Goal: Transaction & Acquisition: Purchase product/service

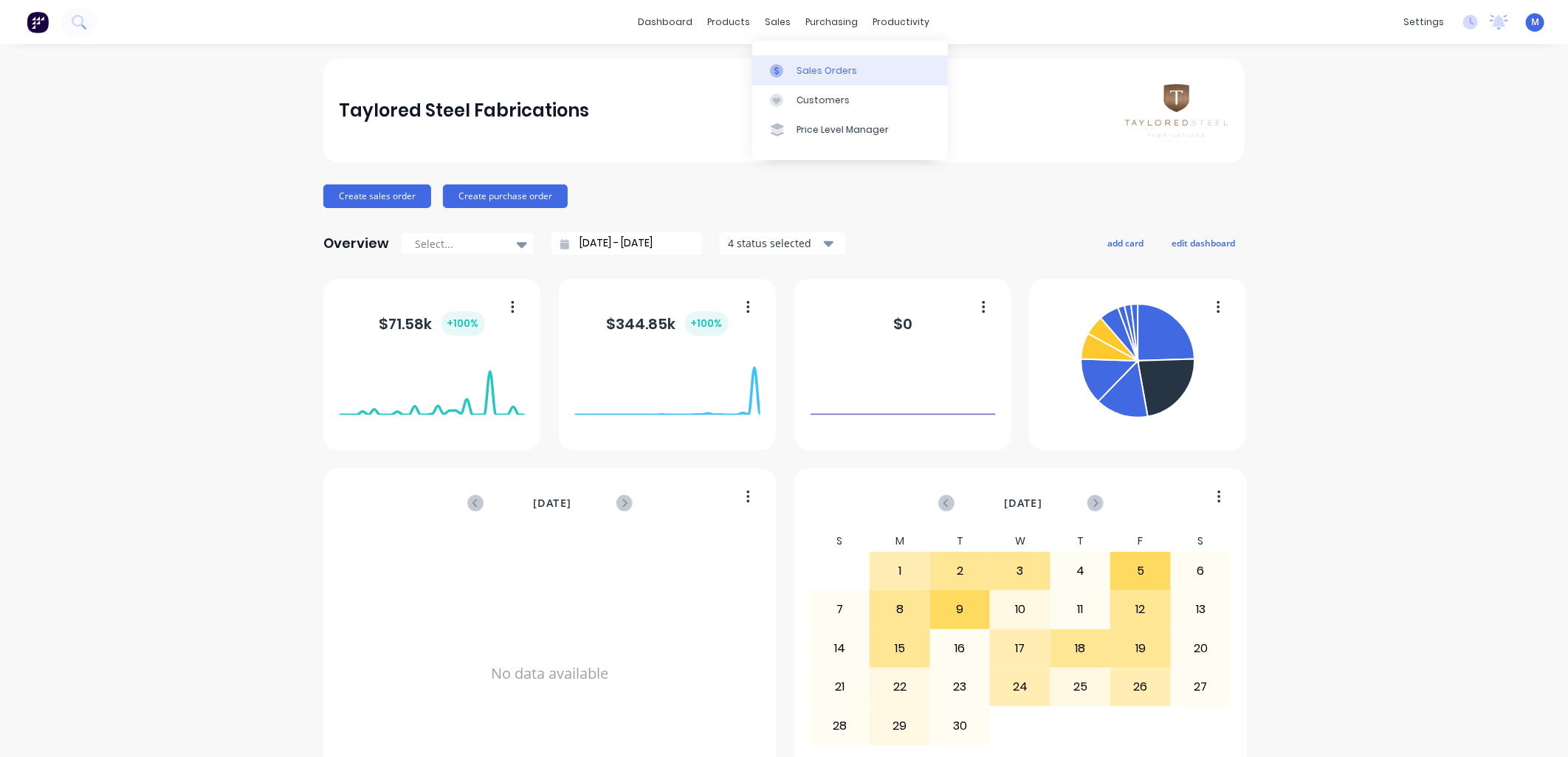
click at [788, 67] on div at bounding box center [781, 70] width 22 height 13
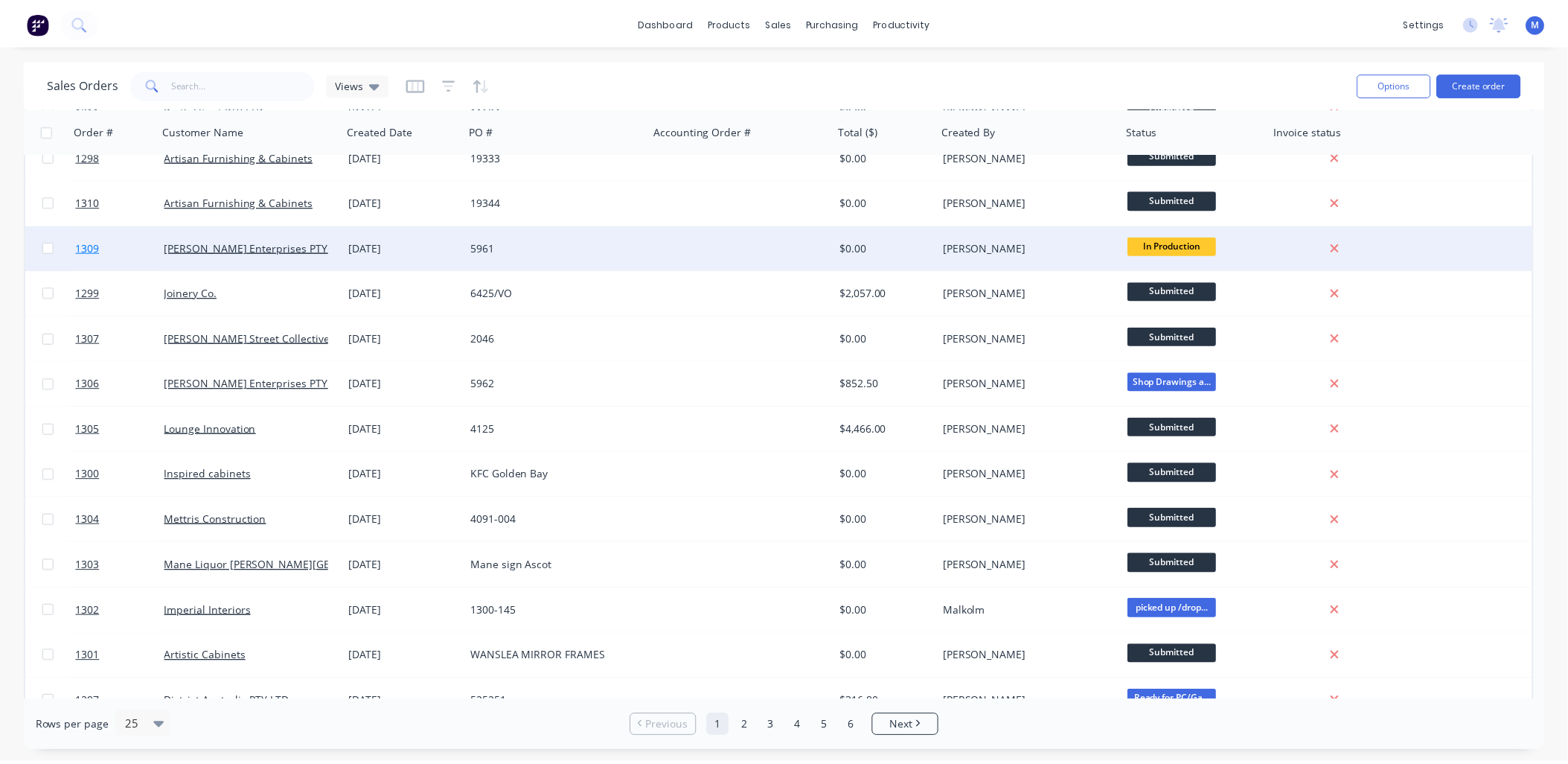
scroll to position [331, 0]
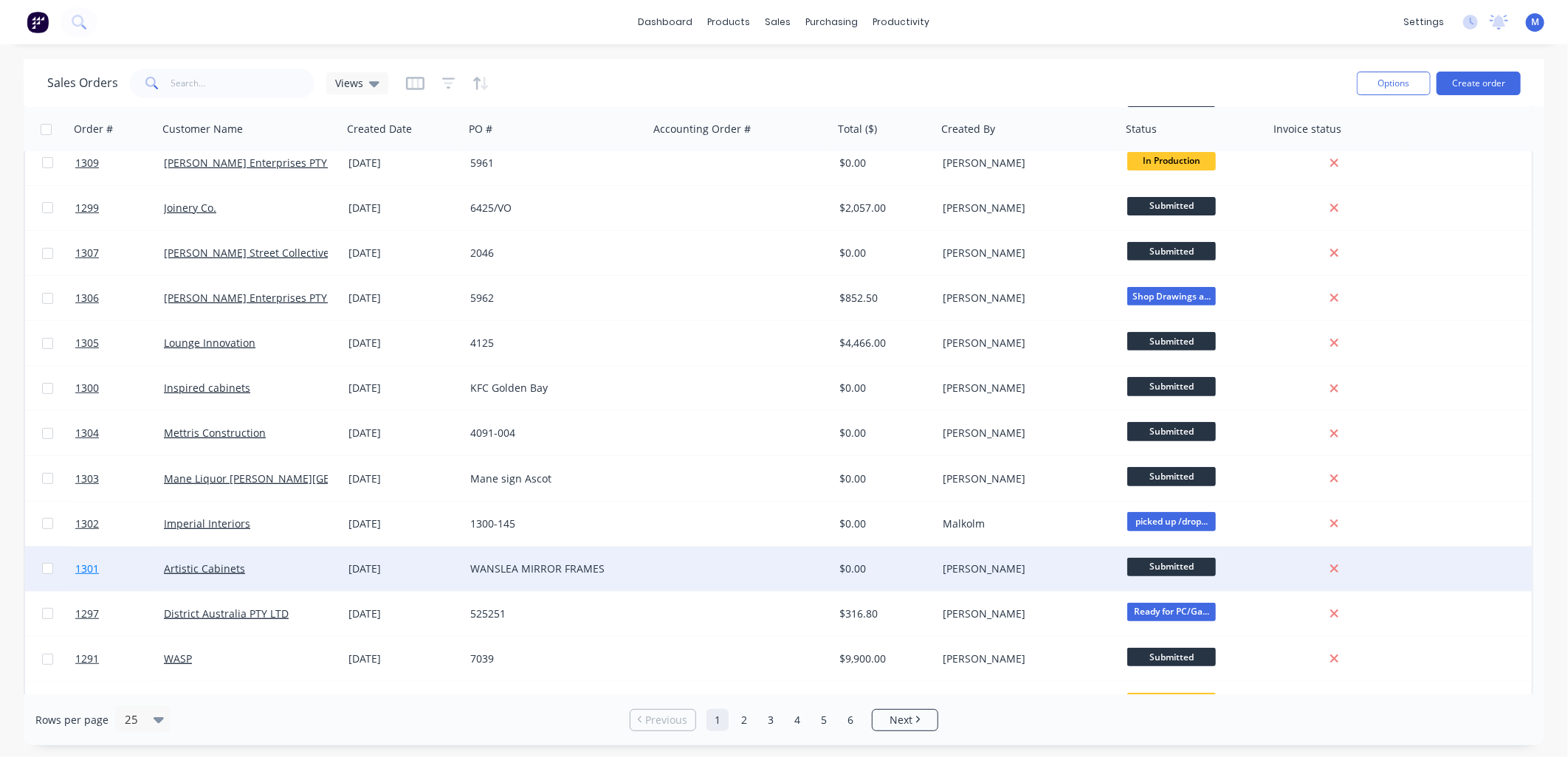
click at [89, 562] on span "1301" at bounding box center [87, 569] width 24 height 15
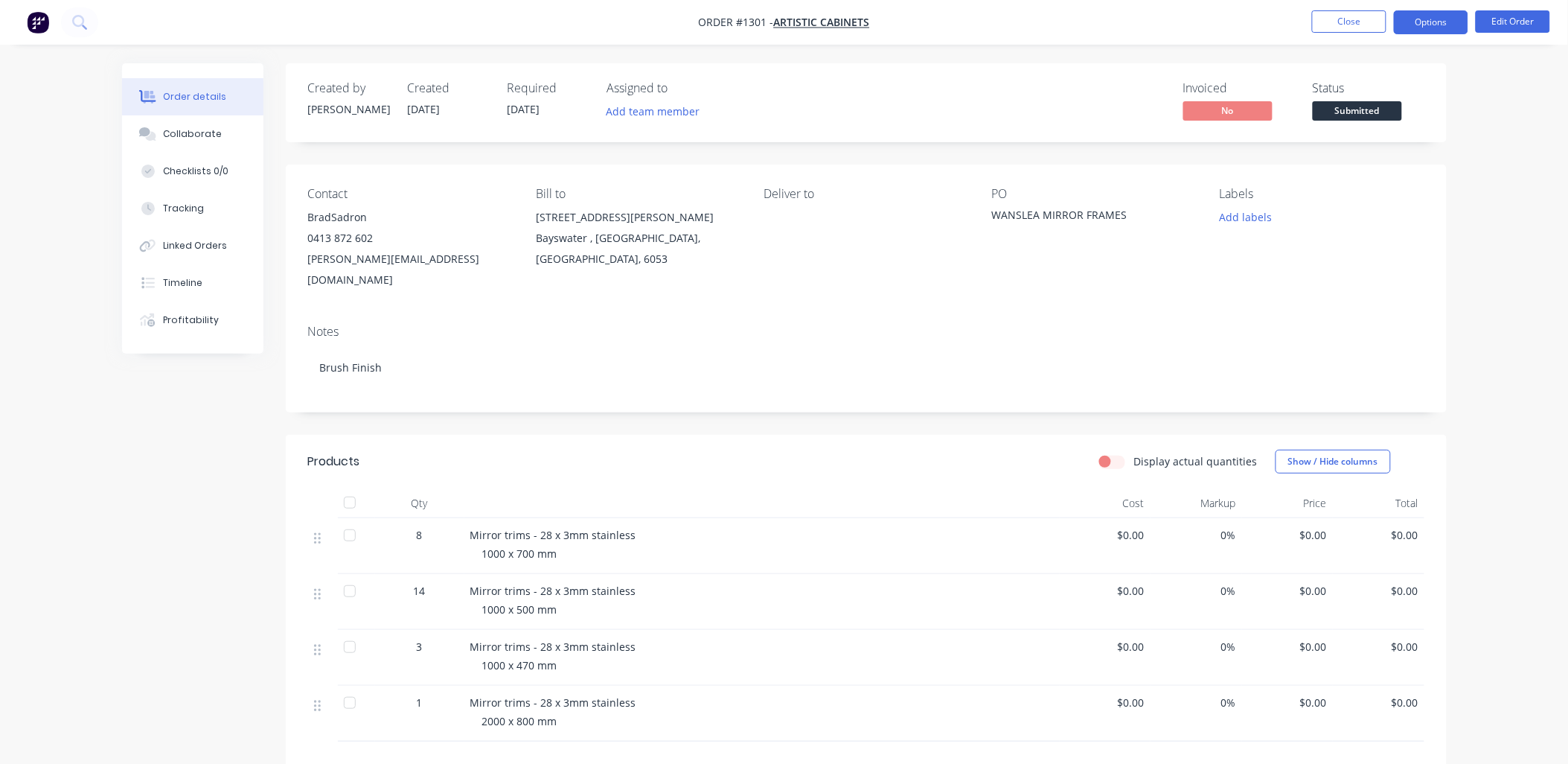
click at [1434, 26] on button "Options" at bounding box center [1431, 22] width 75 height 24
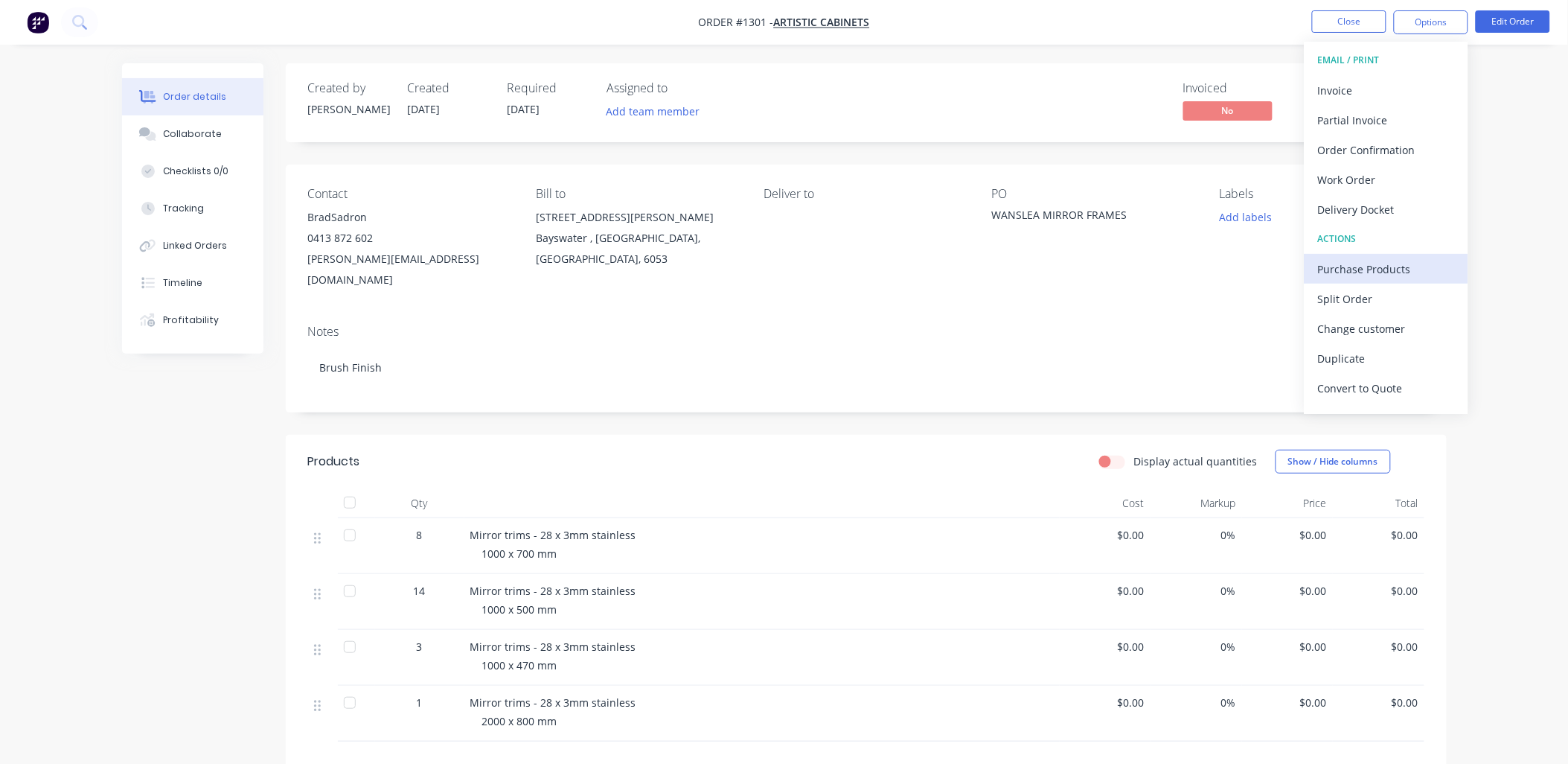
click at [1375, 263] on div "Purchase Products" at bounding box center [1386, 269] width 137 height 22
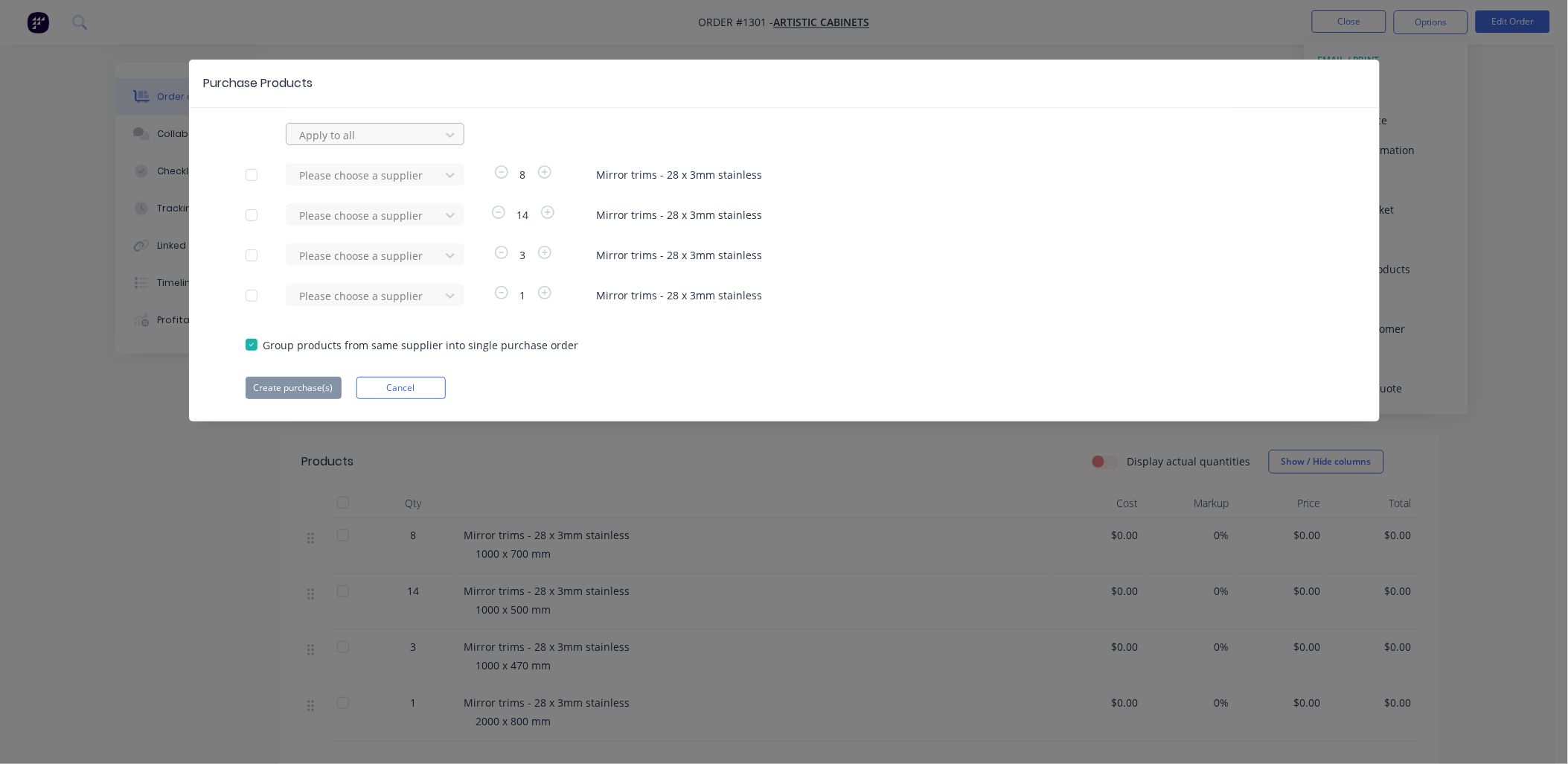
click at [382, 136] on div at bounding box center [366, 135] width 134 height 19
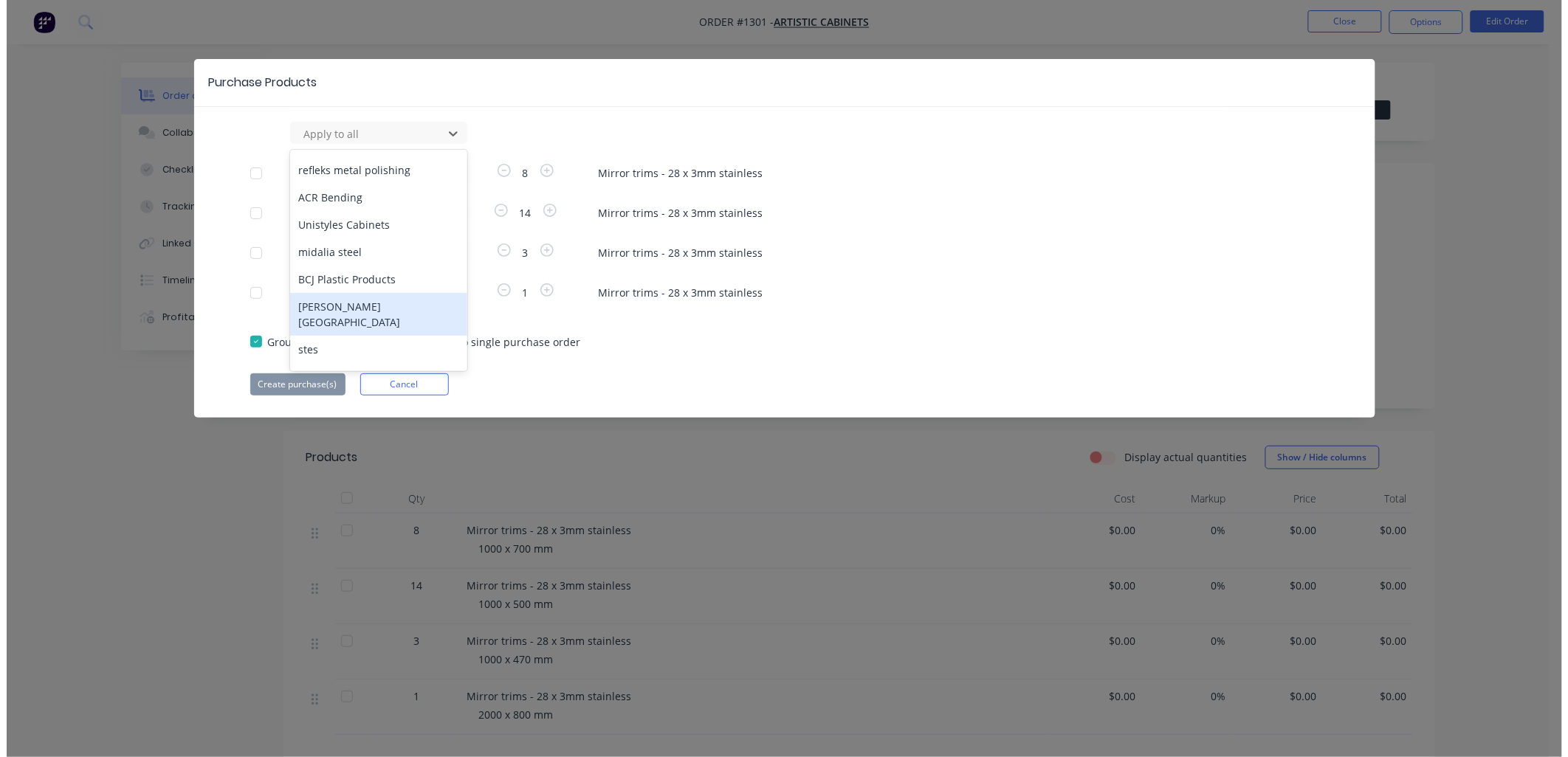
scroll to position [573, 0]
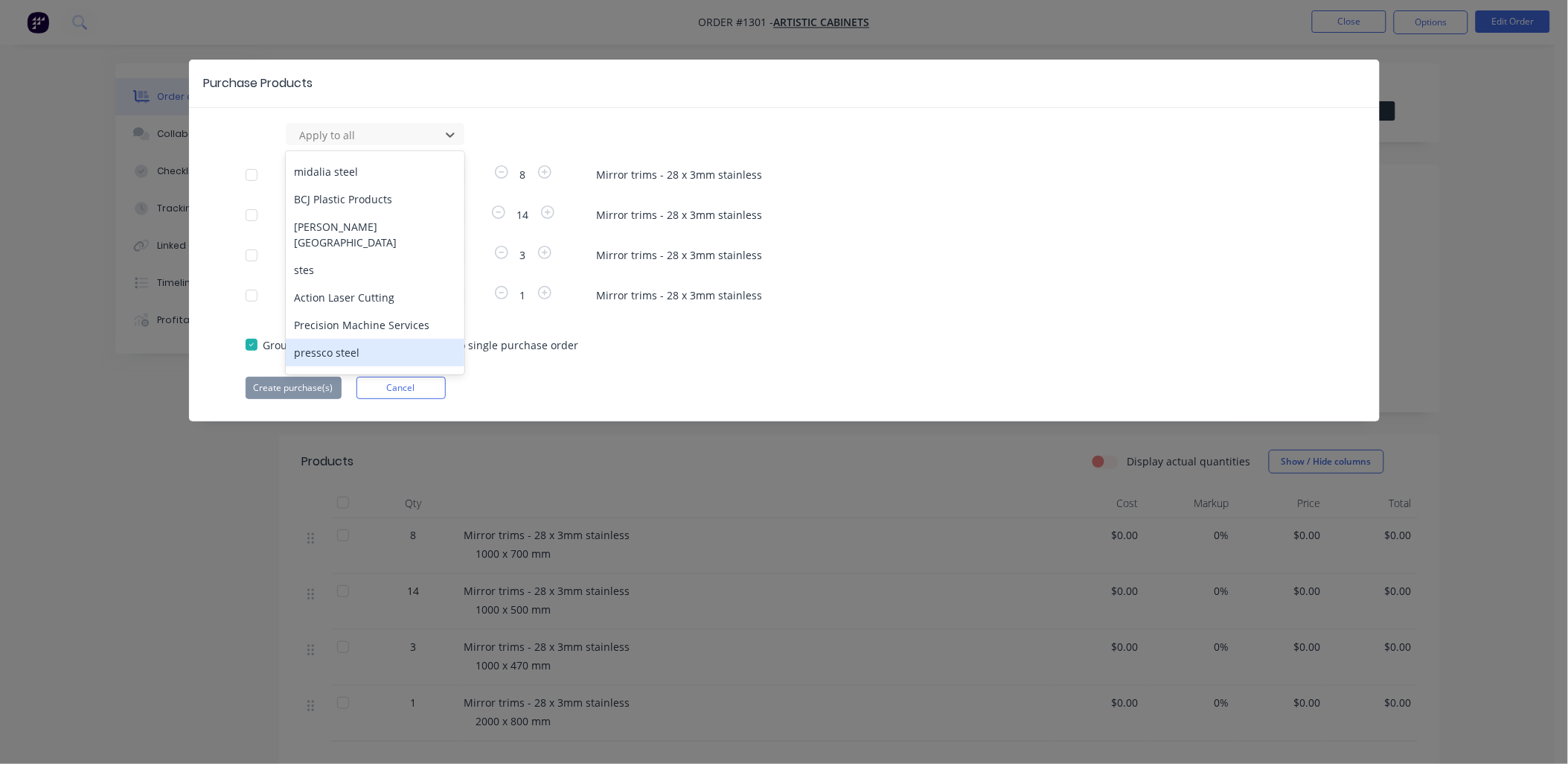
click at [342, 339] on div "pressco steel" at bounding box center [375, 352] width 179 height 27
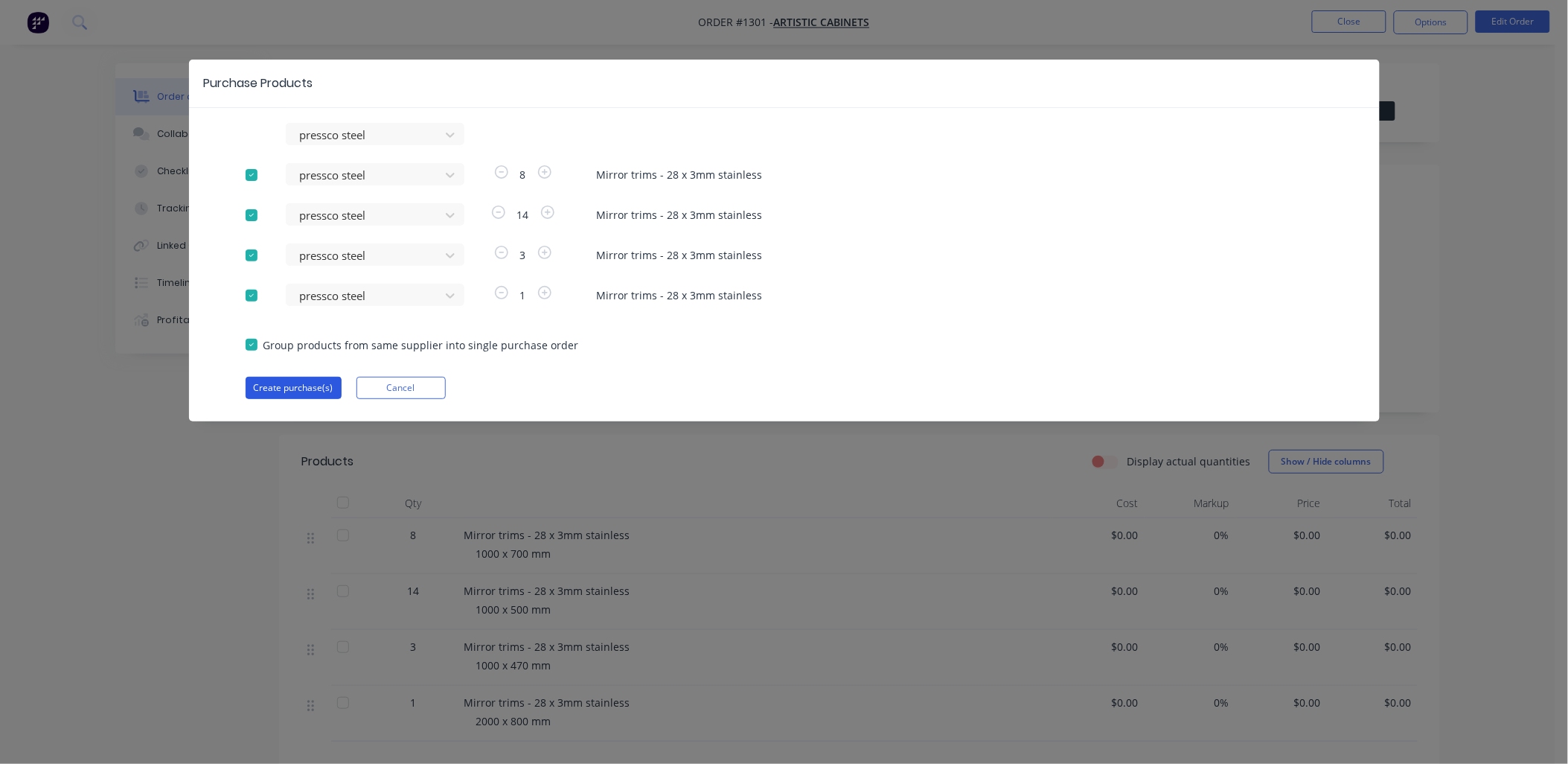
click at [303, 388] on button "Create purchase(s)" at bounding box center [293, 387] width 96 height 23
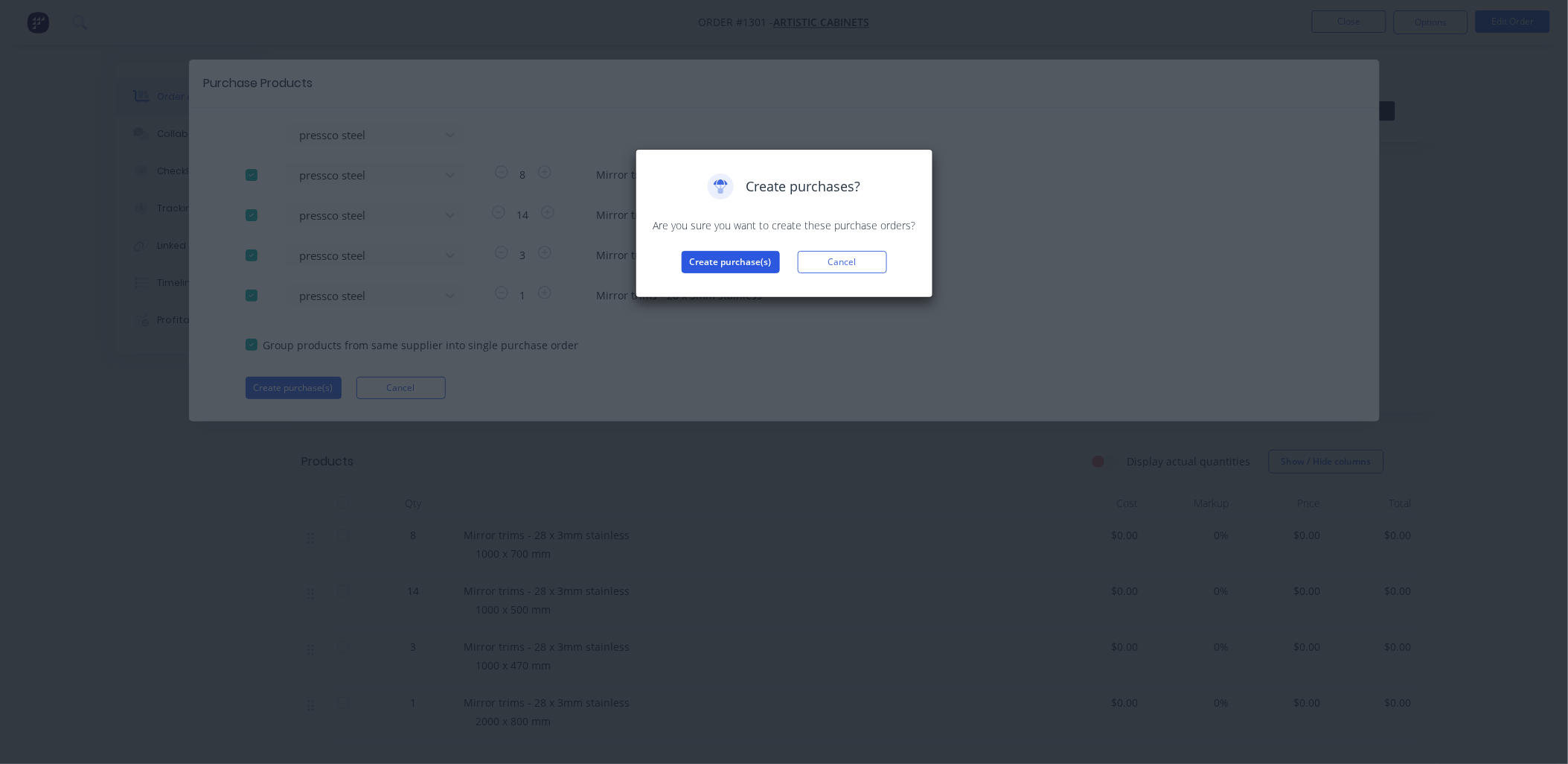
click at [737, 262] on button "Create purchase(s)" at bounding box center [730, 262] width 99 height 23
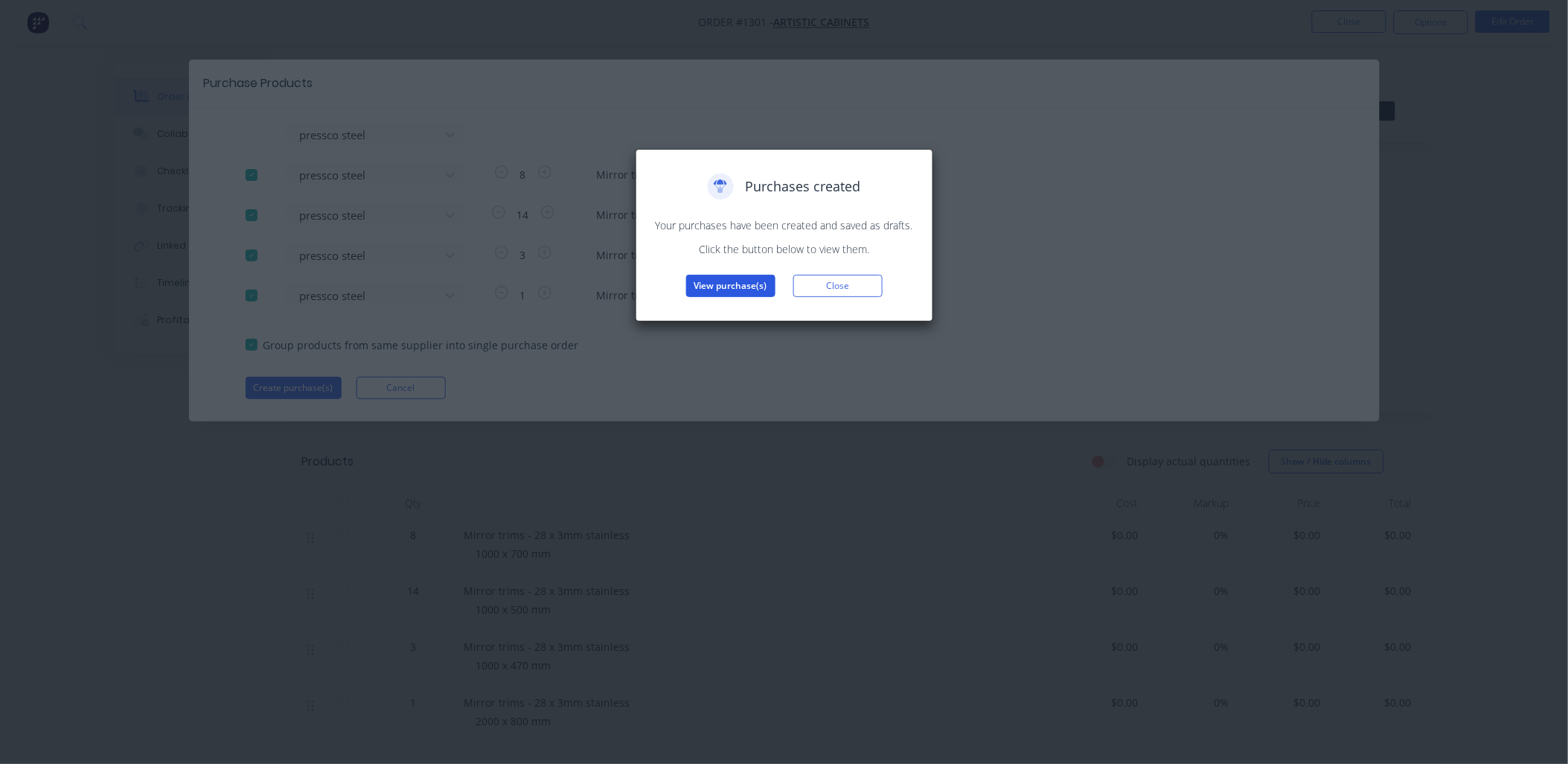
click at [748, 280] on button "View purchase(s)" at bounding box center [730, 286] width 89 height 23
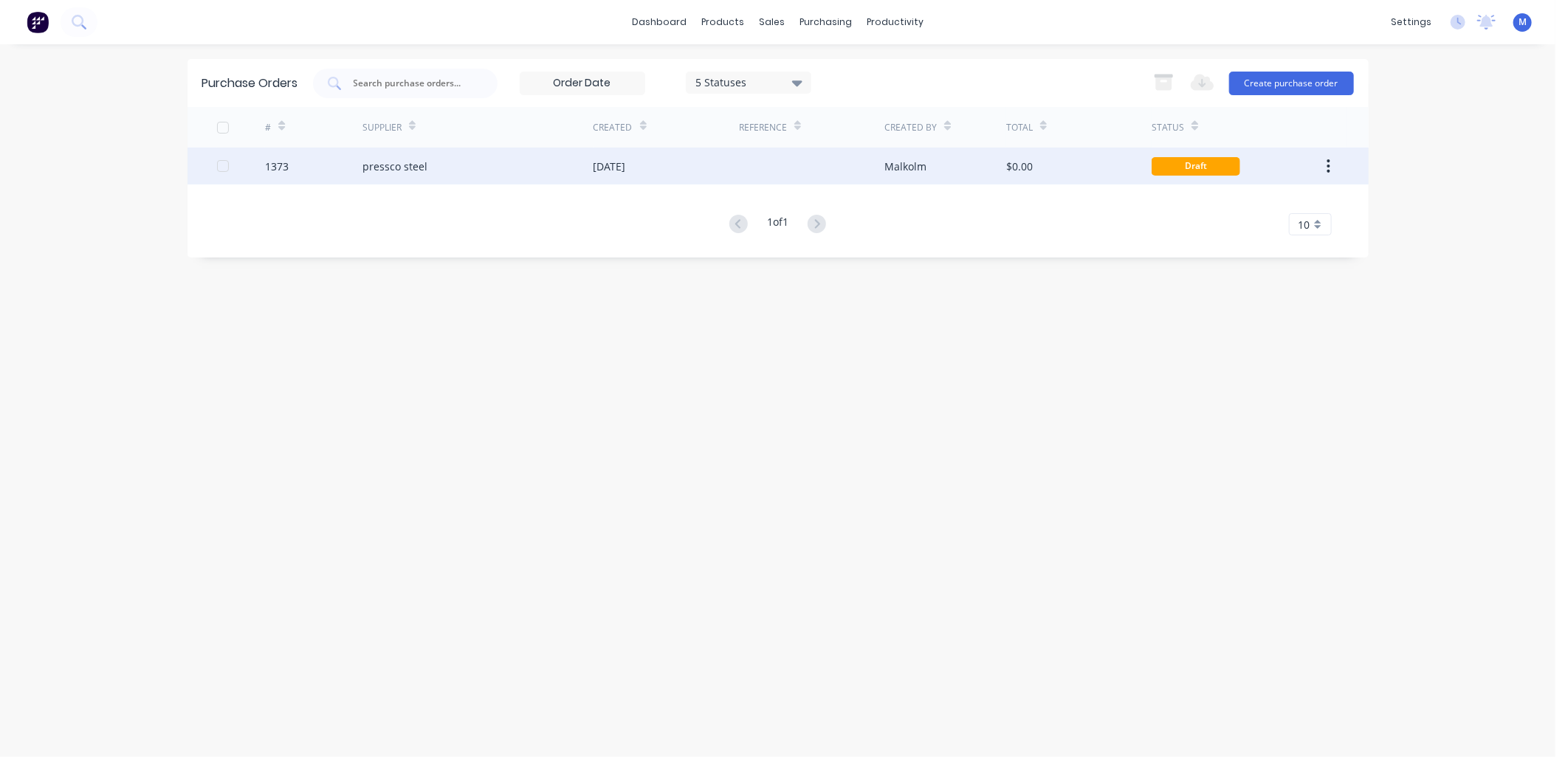
click at [598, 172] on div "[DATE]" at bounding box center [610, 166] width 32 height 15
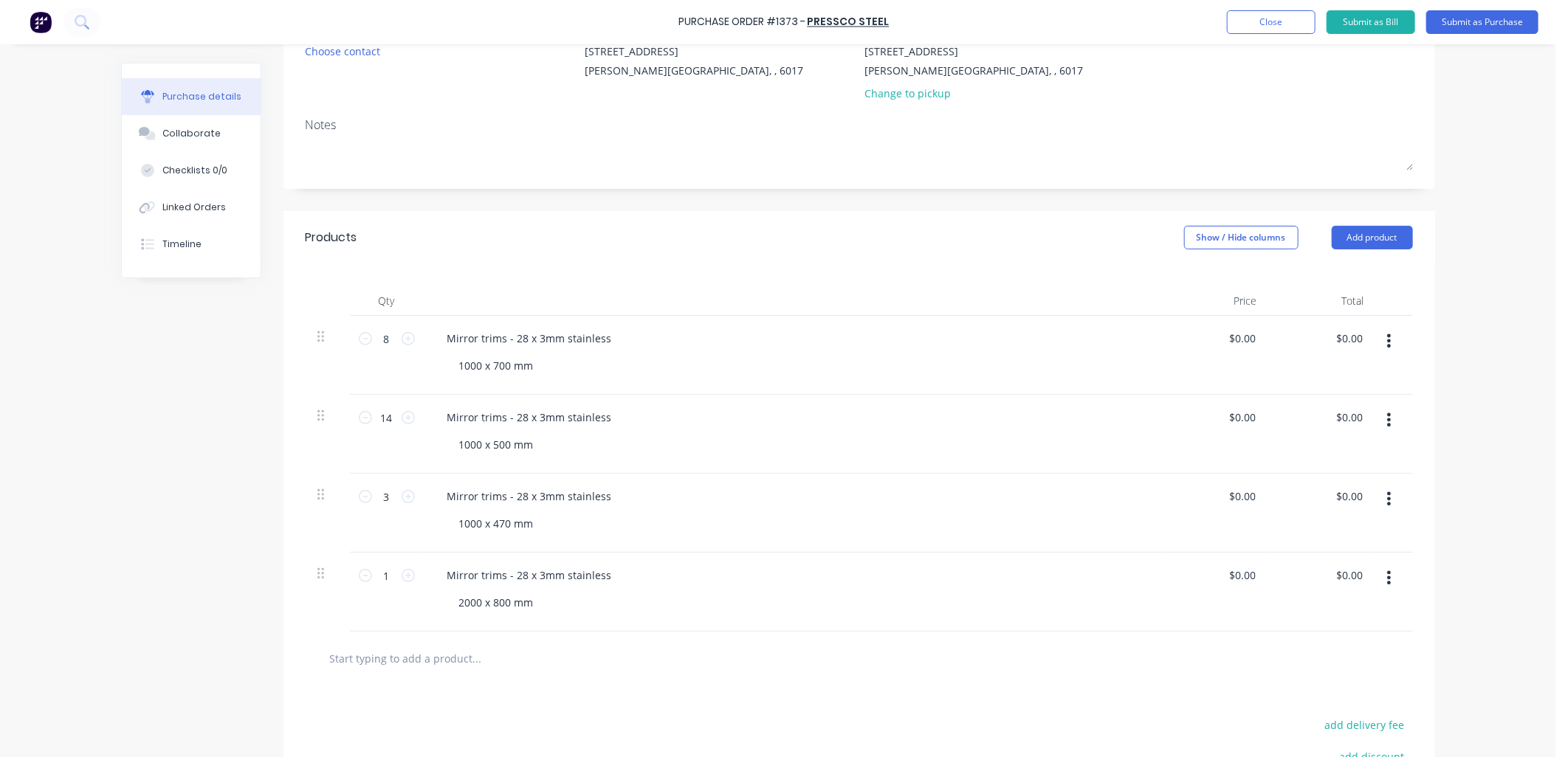
scroll to position [164, 0]
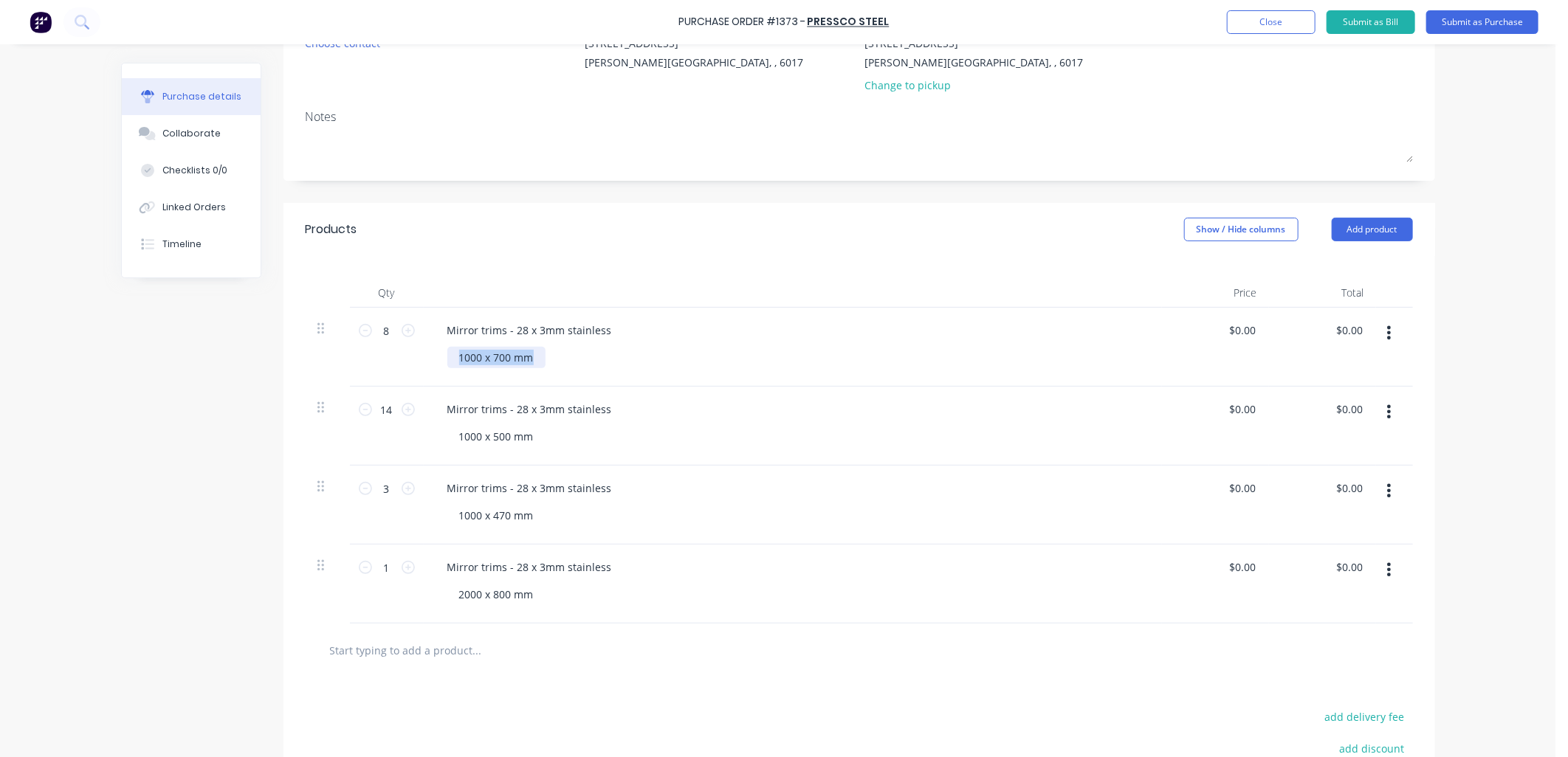
drag, startPoint x: 530, startPoint y: 357, endPoint x: 445, endPoint y: 358, distance: 85.0
click at [447, 358] on div "1000 x 700 mm" at bounding box center [496, 358] width 99 height 22
click at [386, 335] on input "8" at bounding box center [386, 330] width 29 height 22
type input "16"
drag, startPoint x: 527, startPoint y: 434, endPoint x: 440, endPoint y: 439, distance: 87.1
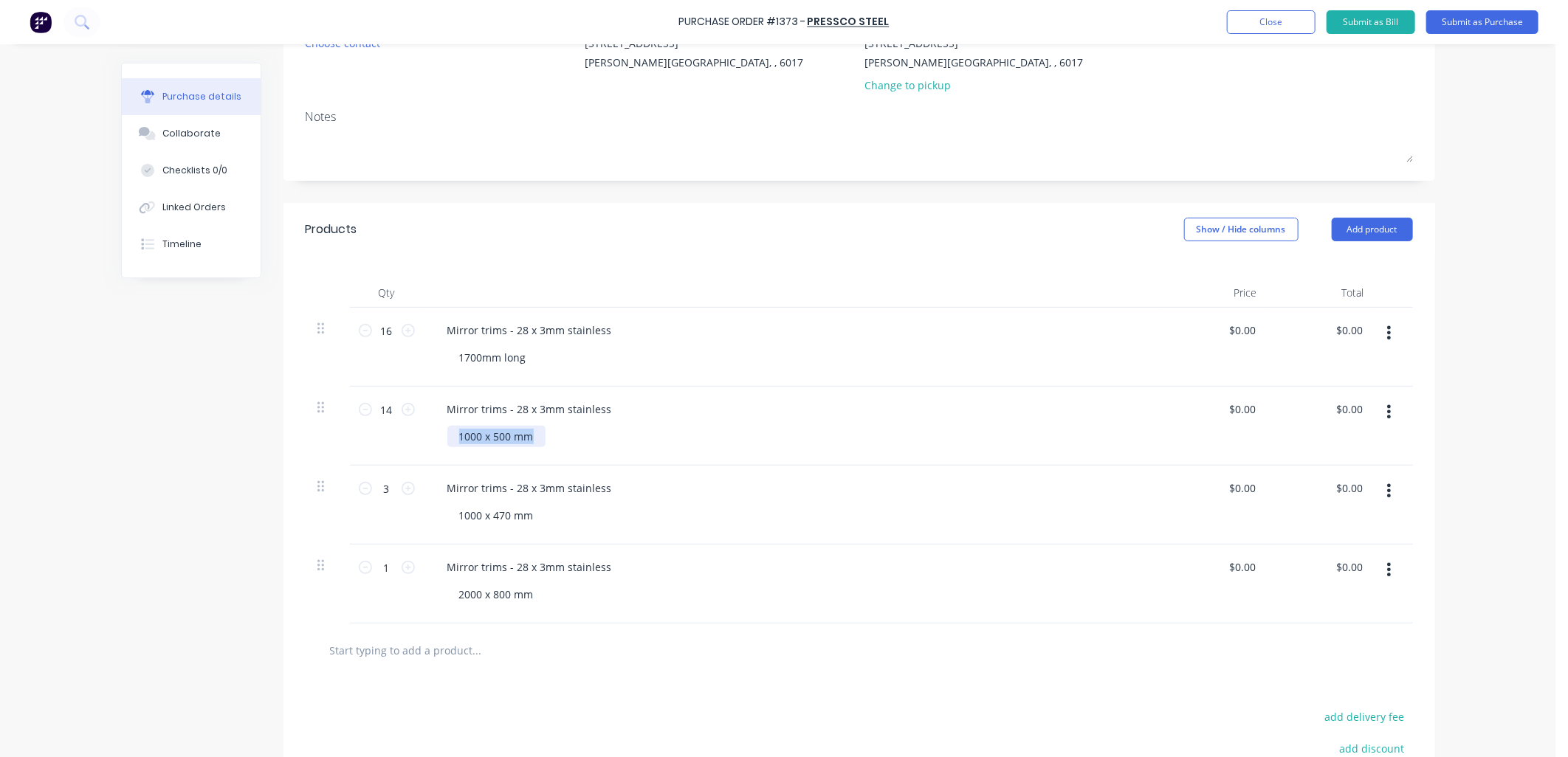
click at [447, 439] on div "1000 x 500 mm" at bounding box center [496, 436] width 99 height 22
drag, startPoint x: 389, startPoint y: 410, endPoint x: 369, endPoint y: 410, distance: 20.0
click at [372, 410] on input "14" at bounding box center [386, 409] width 29 height 22
type input "19"
click at [925, 478] on div "Mirror trims - 28 x 3mm stainless" at bounding box center [793, 488] width 714 height 22
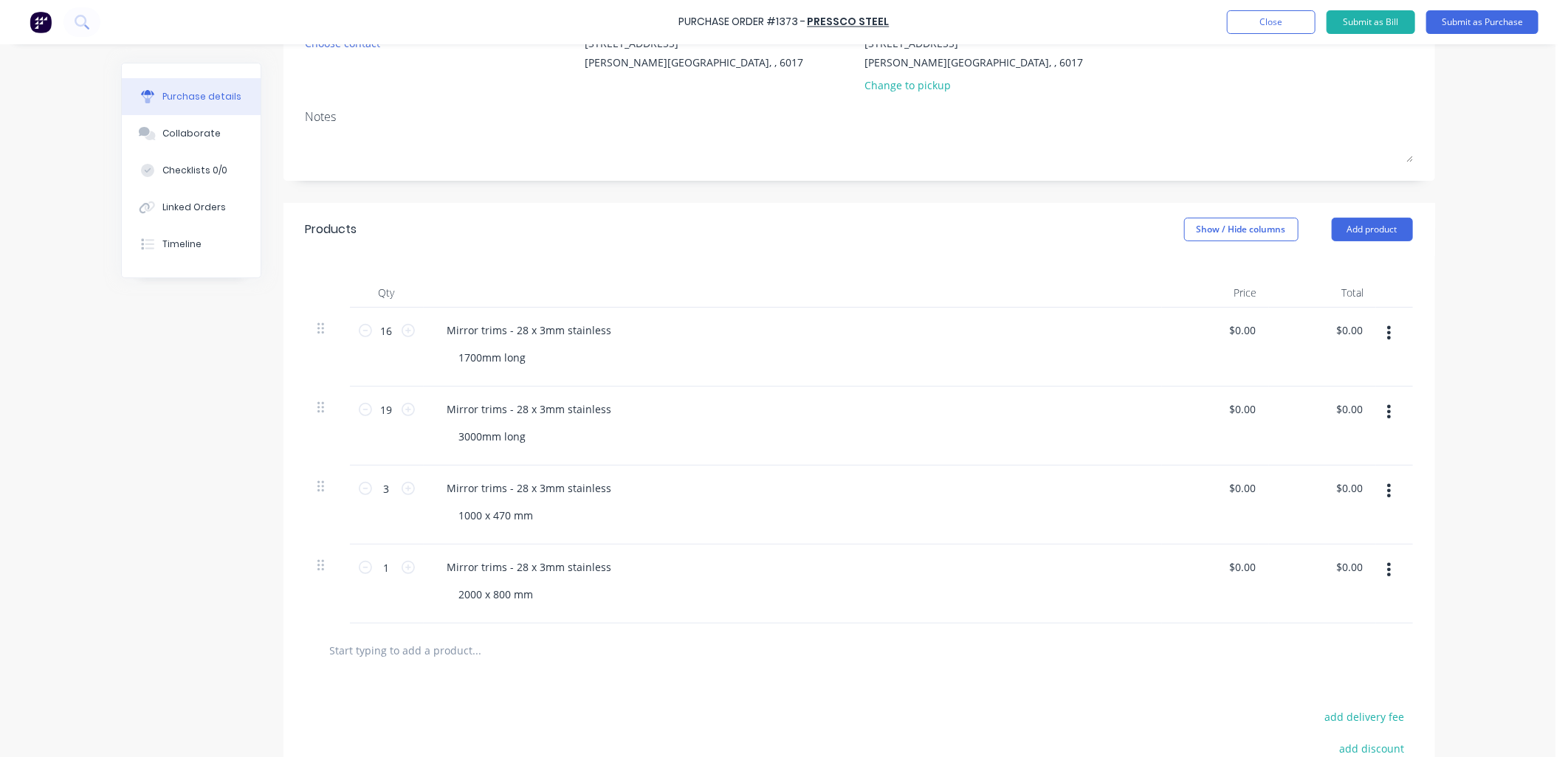
click at [1380, 482] on button "button" at bounding box center [1389, 490] width 35 height 27
click at [1319, 610] on button "Delete" at bounding box center [1344, 618] width 125 height 29
click at [1387, 490] on icon "button" at bounding box center [1389, 490] width 4 height 16
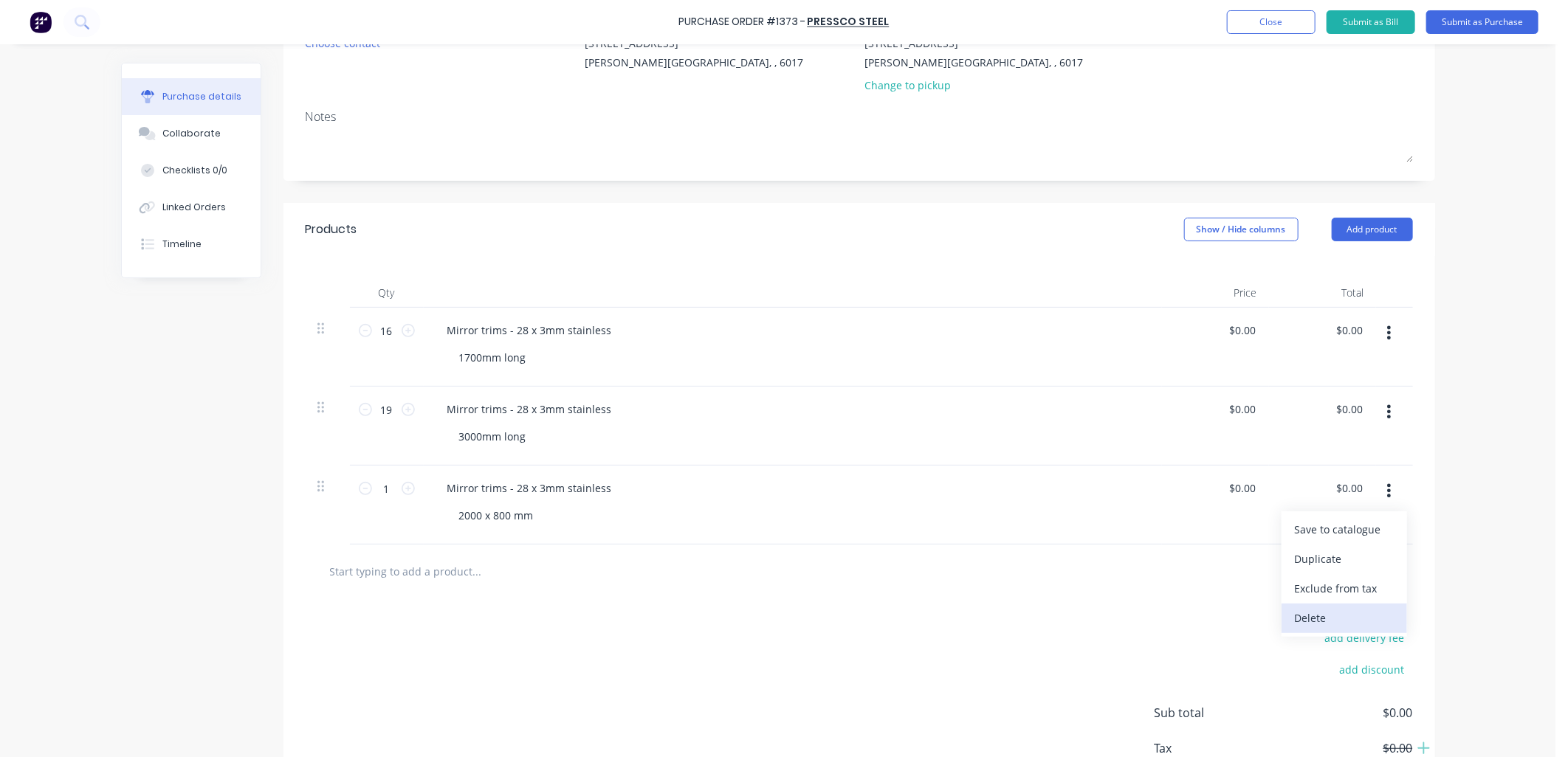
click at [1308, 613] on button "Delete" at bounding box center [1344, 618] width 125 height 29
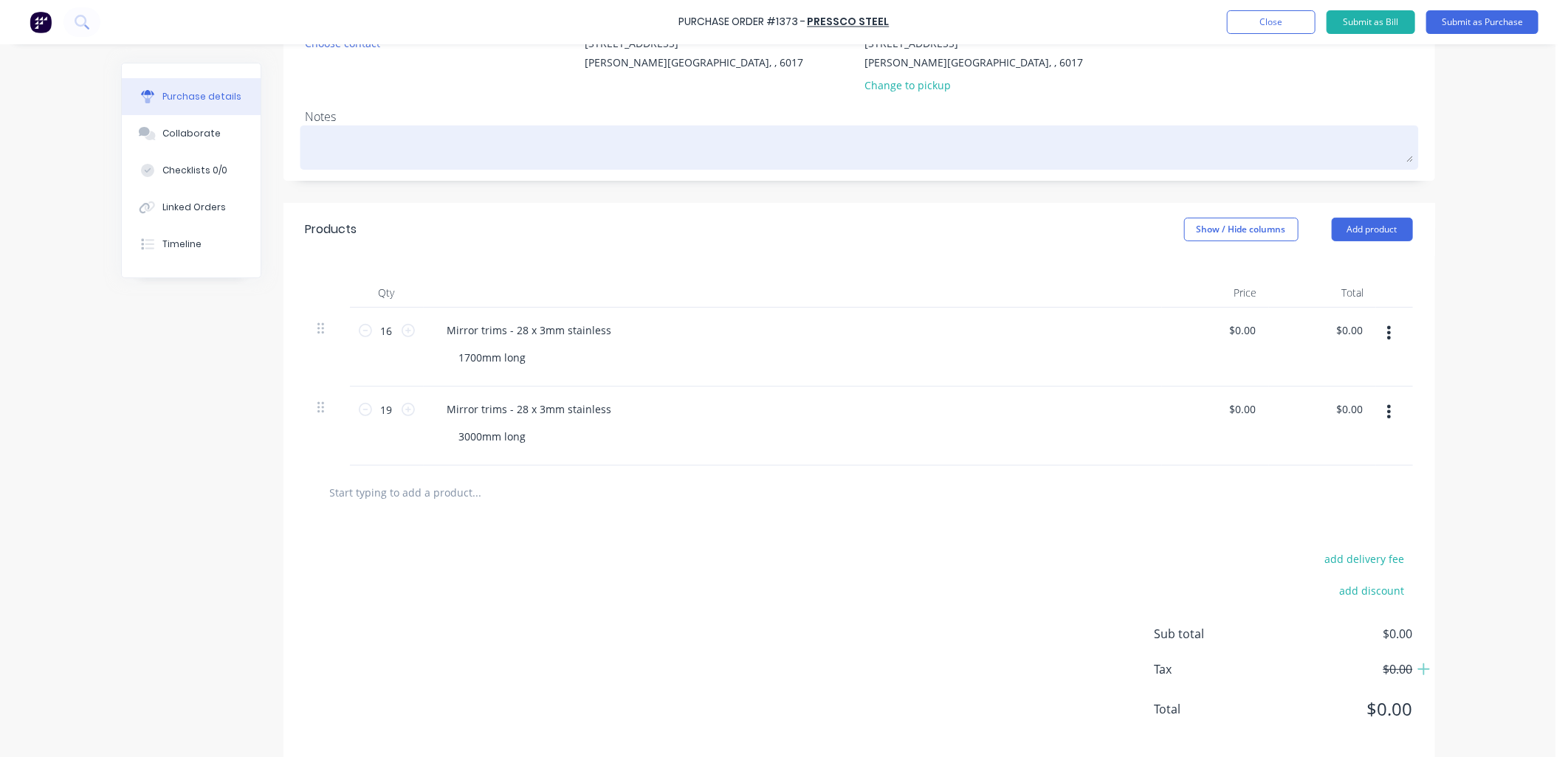
click at [393, 142] on textarea at bounding box center [859, 145] width 1107 height 33
type textarea "x"
type textarea "N"
type textarea "x"
type textarea "N4"
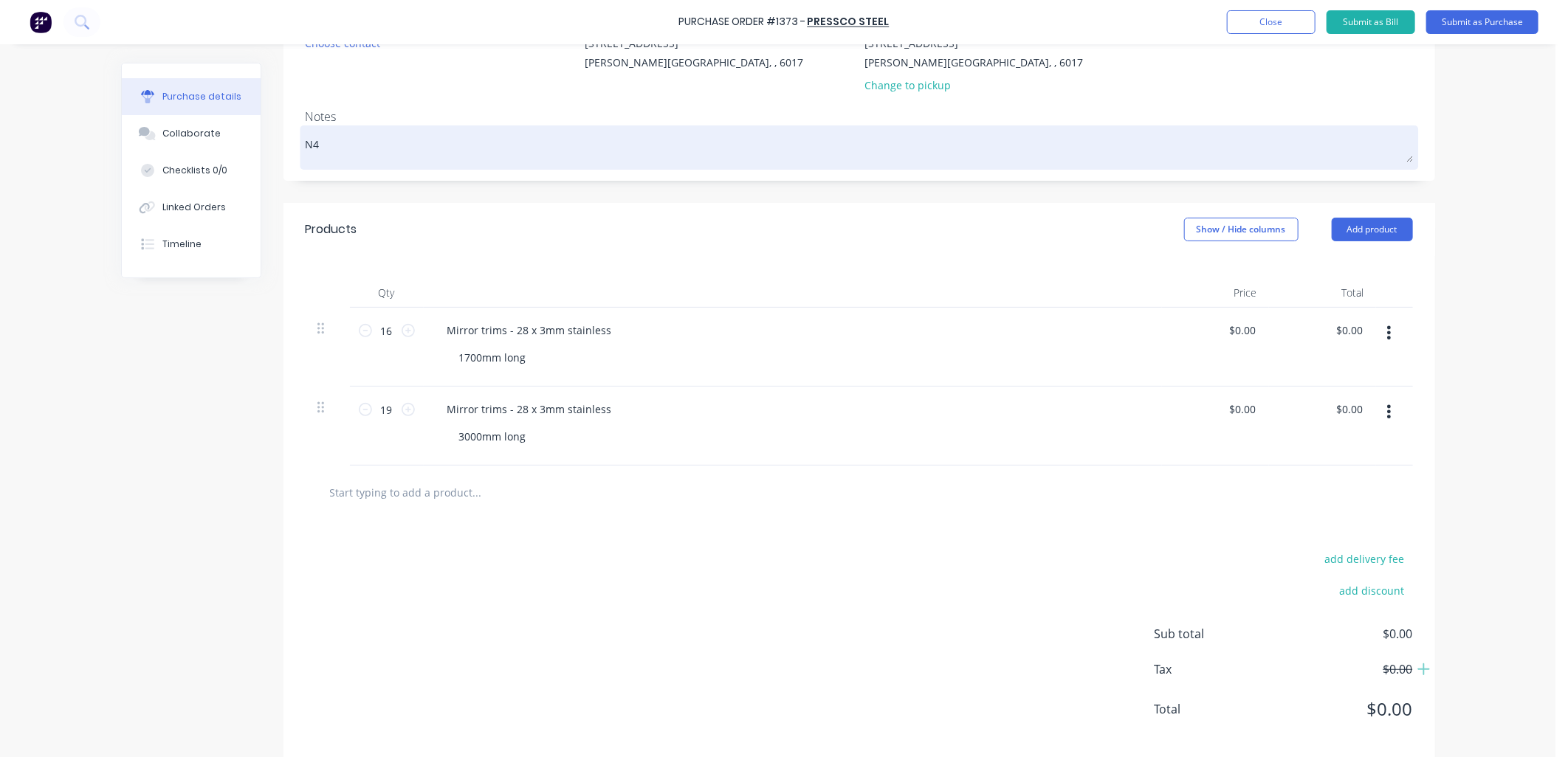
type textarea "x"
type textarea "N4"
type textarea "x"
type textarea "N4 b"
type textarea "x"
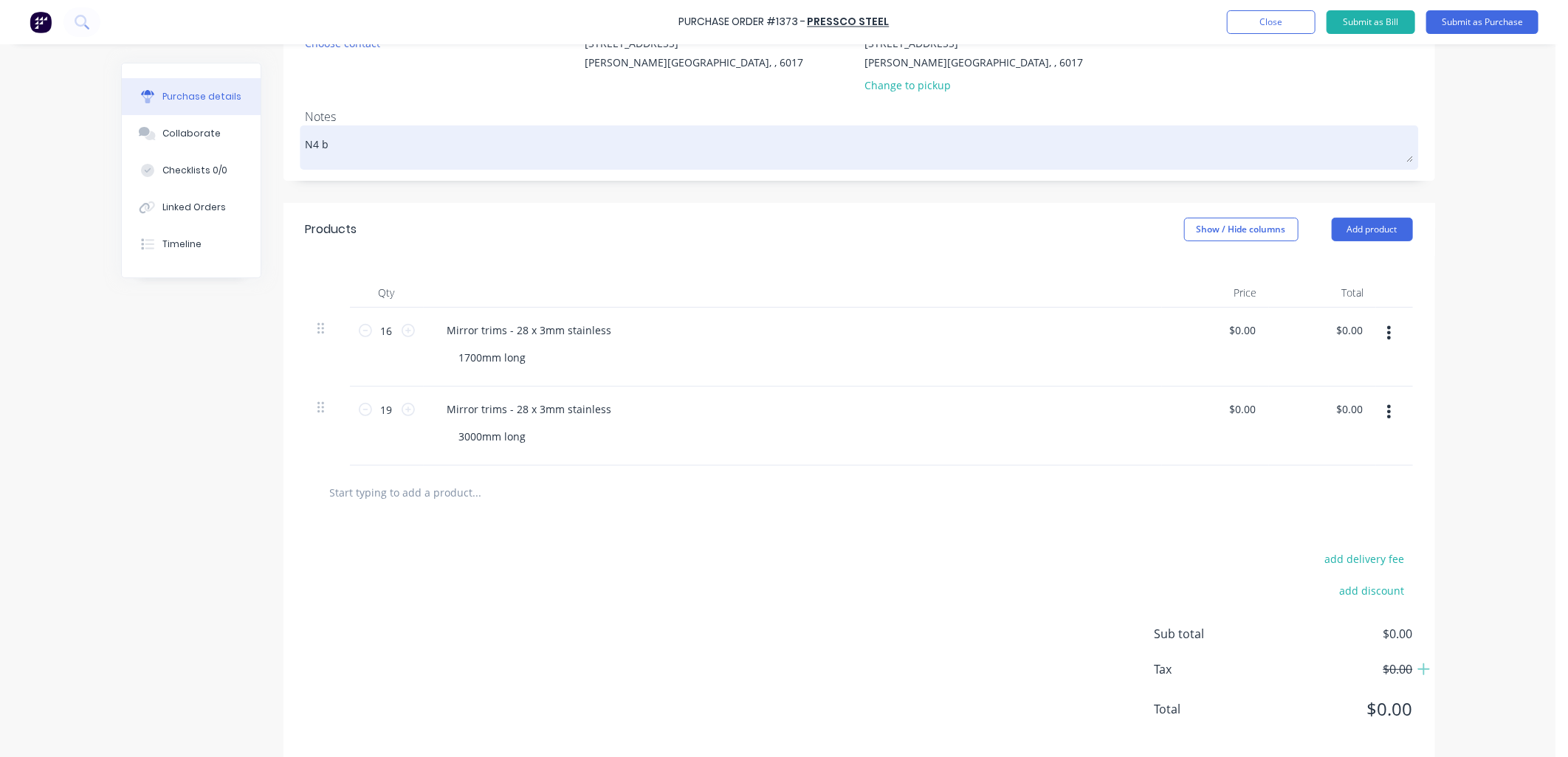
type textarea "N4 br"
type textarea "x"
type textarea "N4 bru"
type textarea "x"
type textarea "N4 brus"
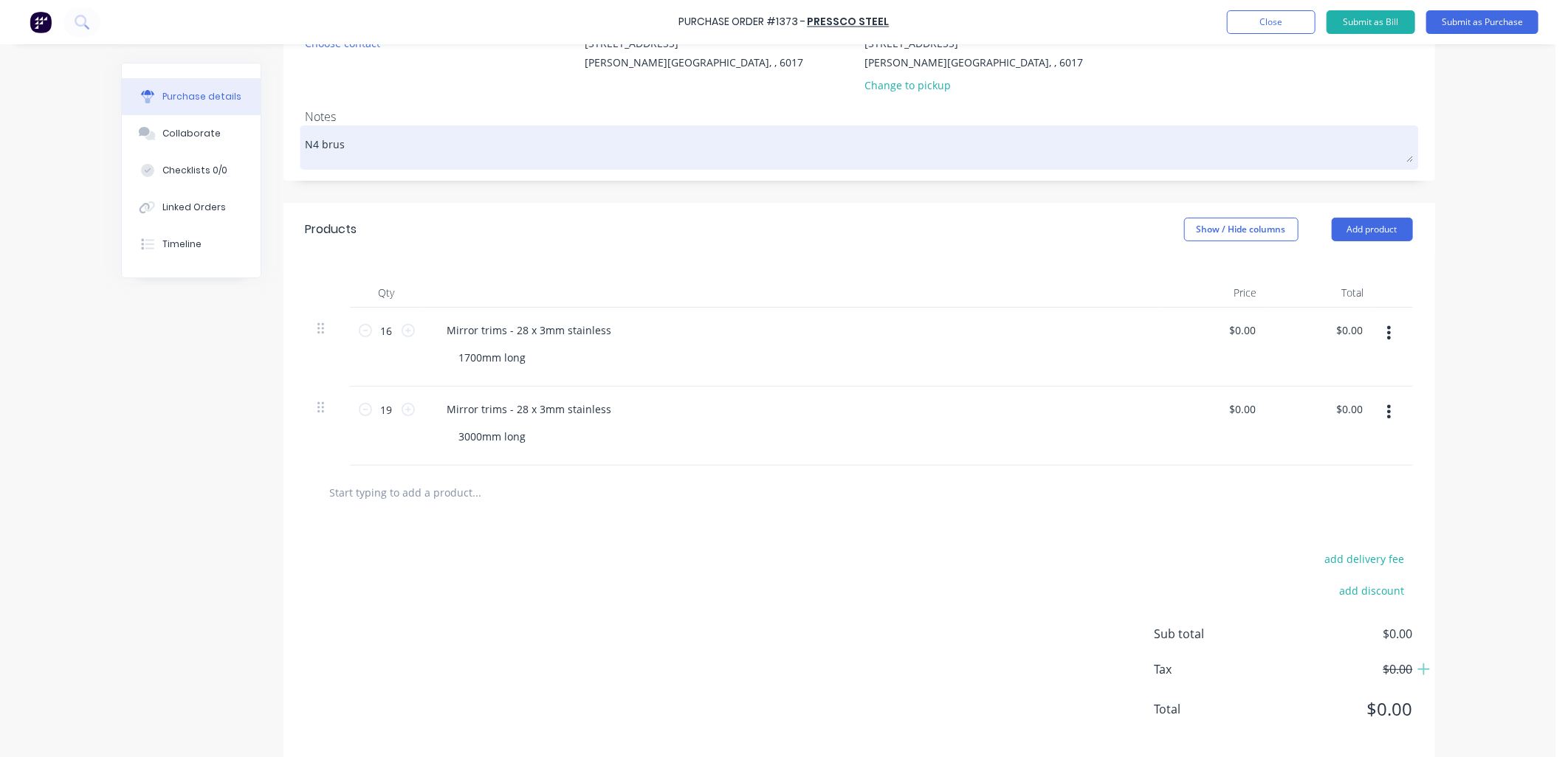
type textarea "x"
type textarea "N4 brush"
type textarea "x"
type textarea "N4 brush"
type textarea "x"
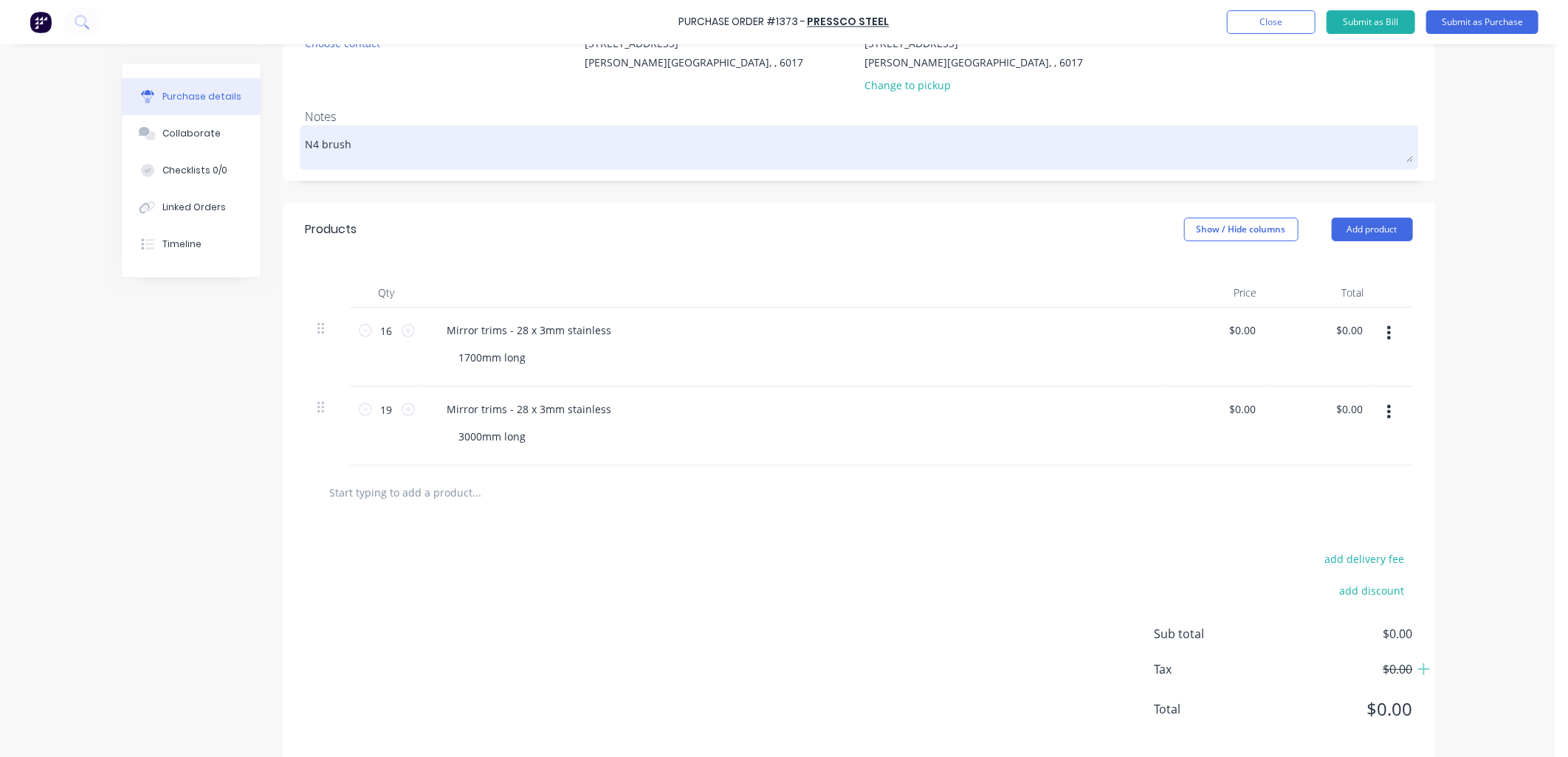
type textarea "N4 brush f"
type textarea "x"
type textarea "N4 brush fi"
type textarea "x"
type textarea "N4 brush fin"
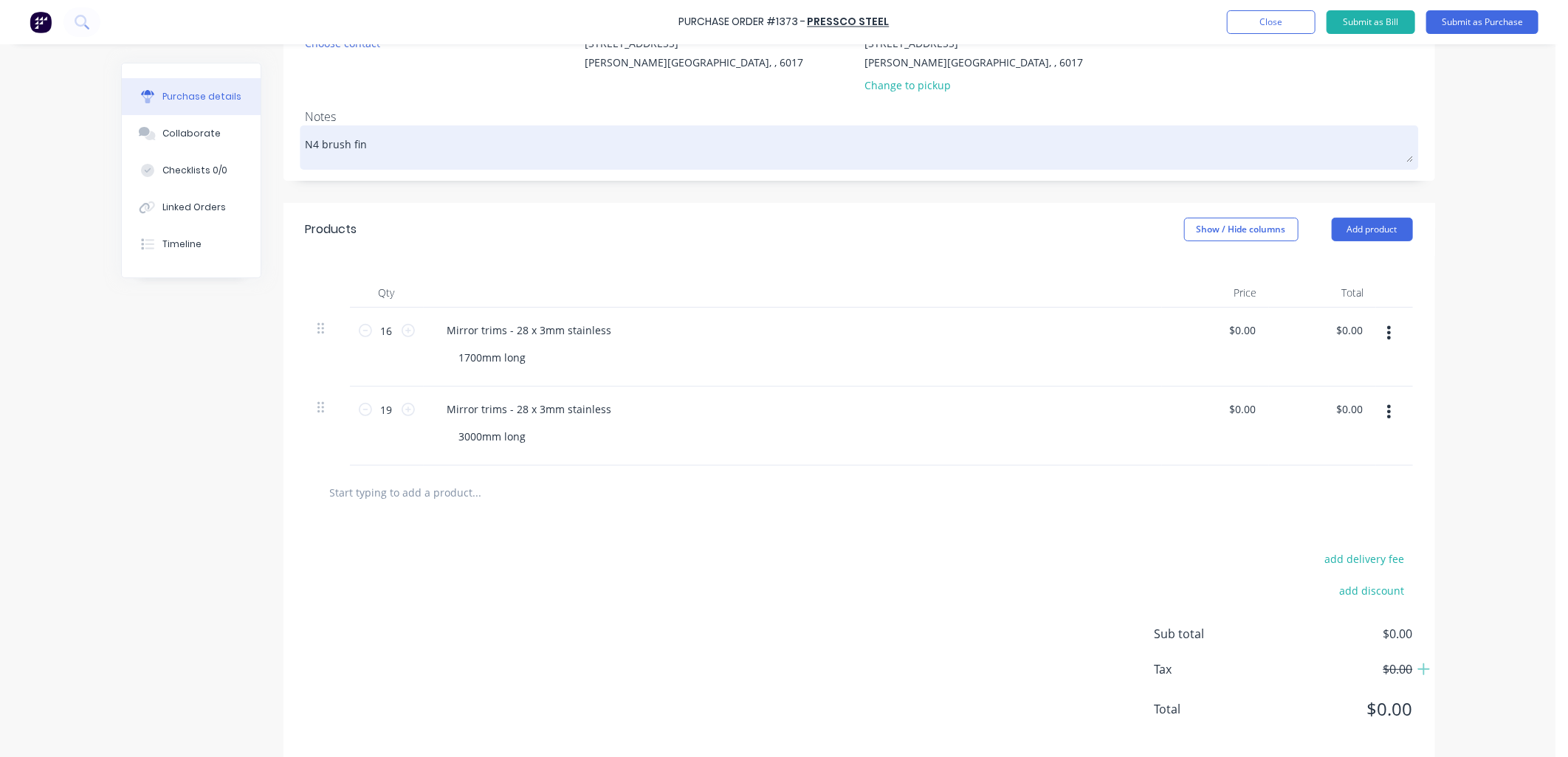
type textarea "x"
type textarea "N4 brush fini"
type textarea "x"
type textarea "N4 brush finis"
type textarea "x"
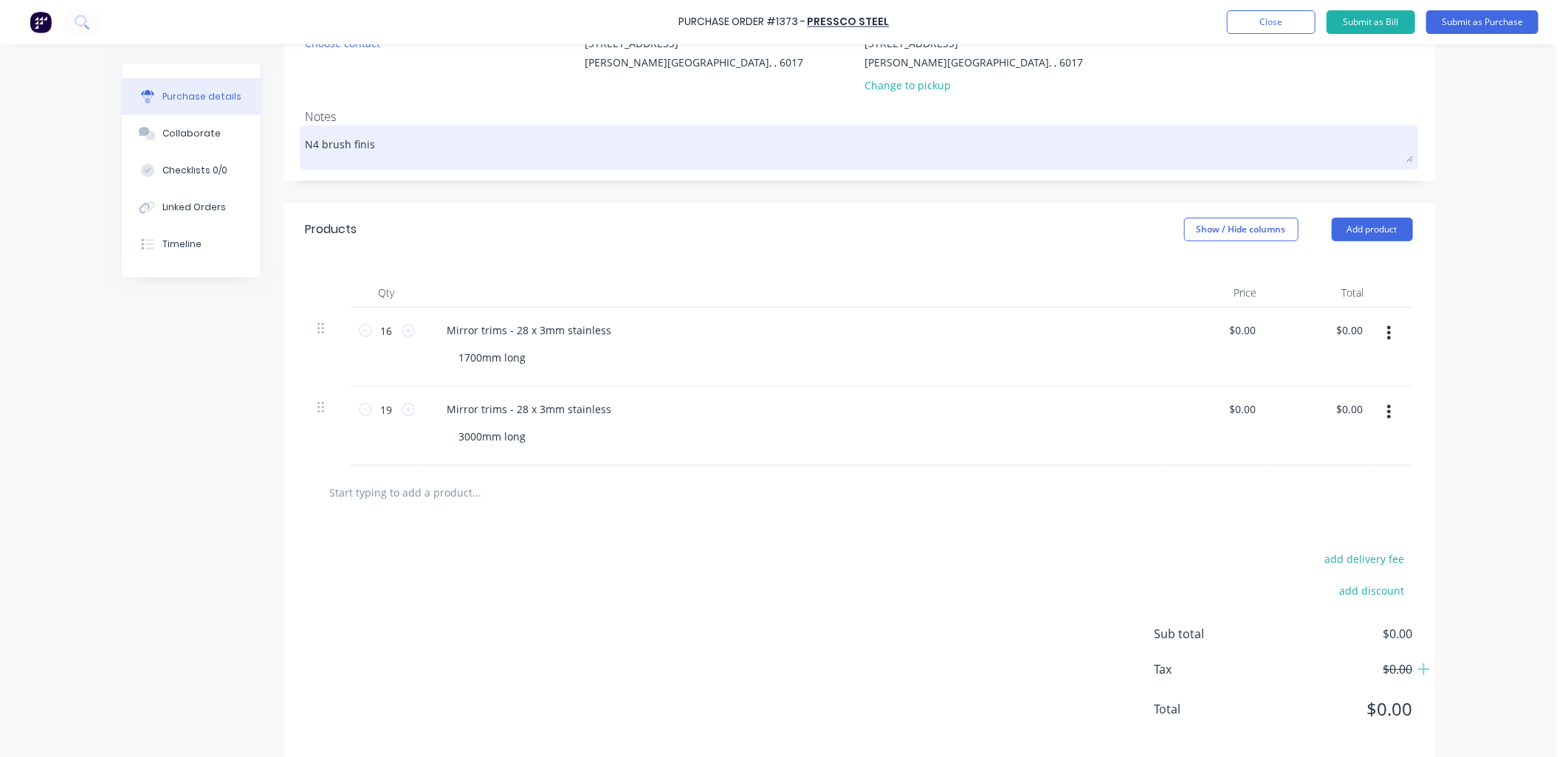
type textarea "N4 brush finish"
type textarea "x"
type textarea "N4 brush finish"
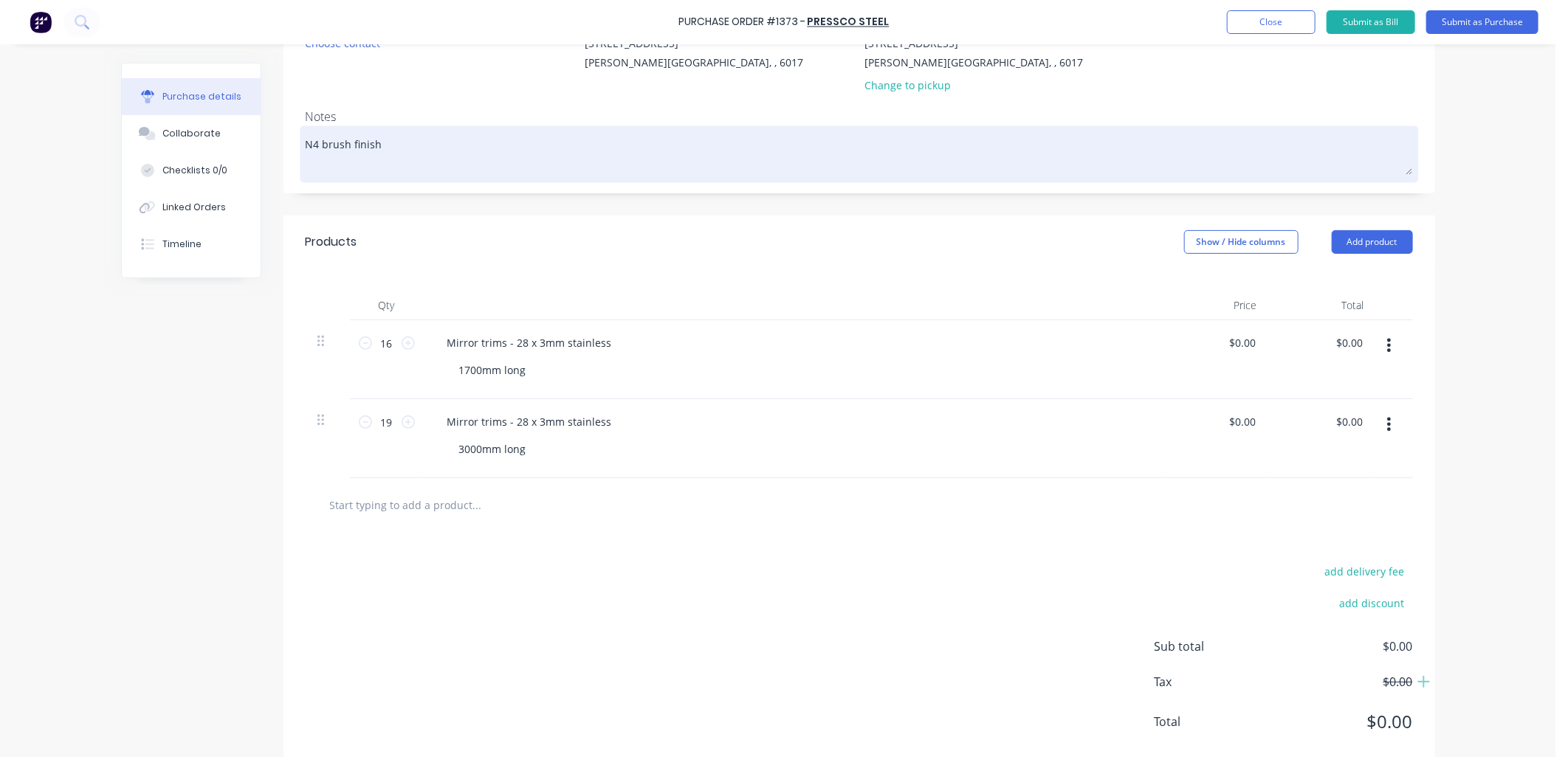
type textarea "x"
type textarea "N4 brush finish 3"
type textarea "x"
type textarea "N4 brush finish 30"
type textarea "x"
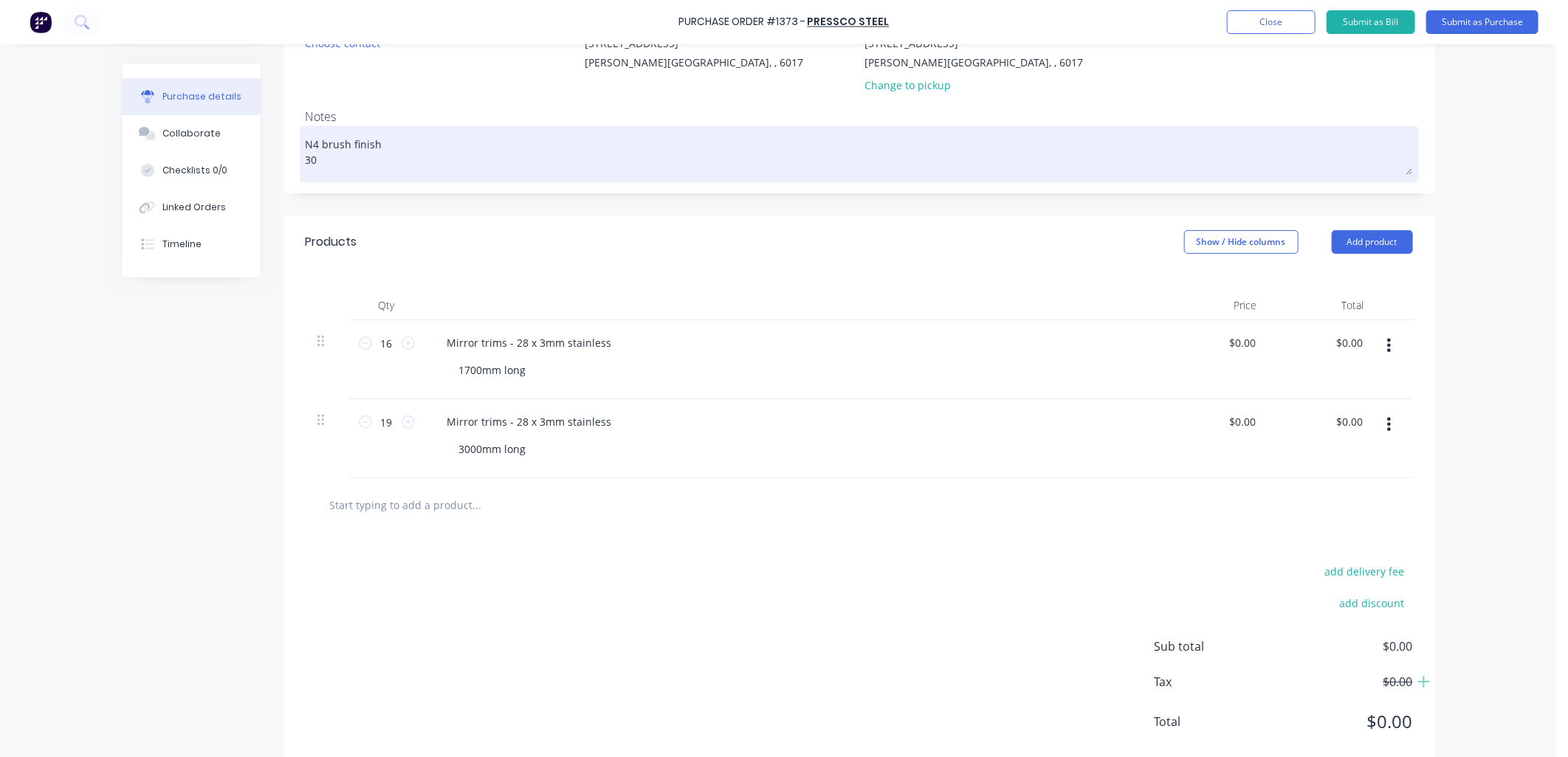
type textarea "N4 brush finish 304"
type textarea "x"
type textarea "N4 brush finish 304"
type textarea "x"
type textarea "N4 brush finish 304 r"
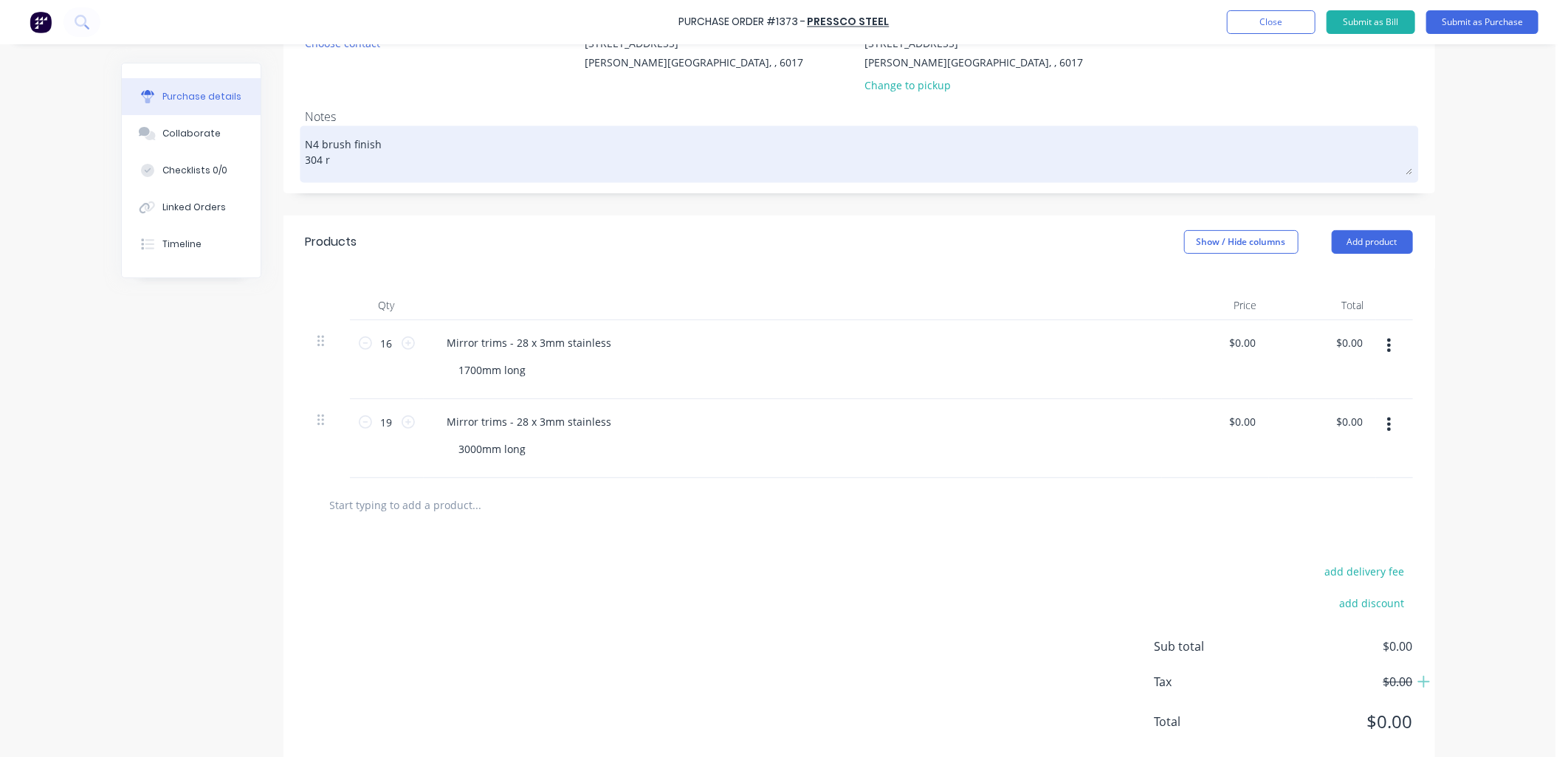
type textarea "x"
type textarea "N4 brush finish 304 ra"
type textarea "x"
type textarea "N4 brush finish 304 rad"
type textarea "x"
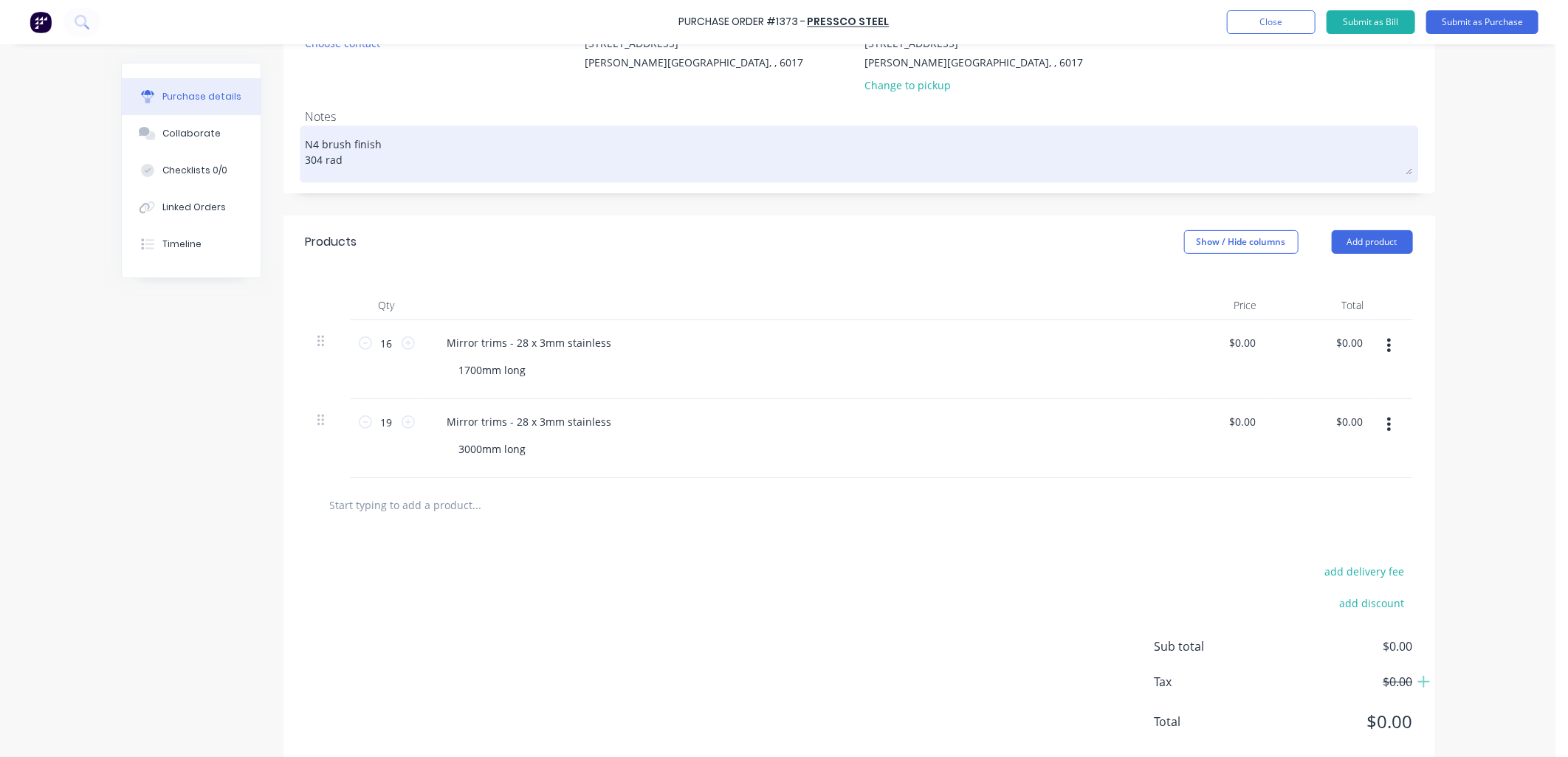
type textarea "N4 brush finish 304 rade"
type textarea "x"
type textarea "N4 brush finish 304 grade"
type textarea "x"
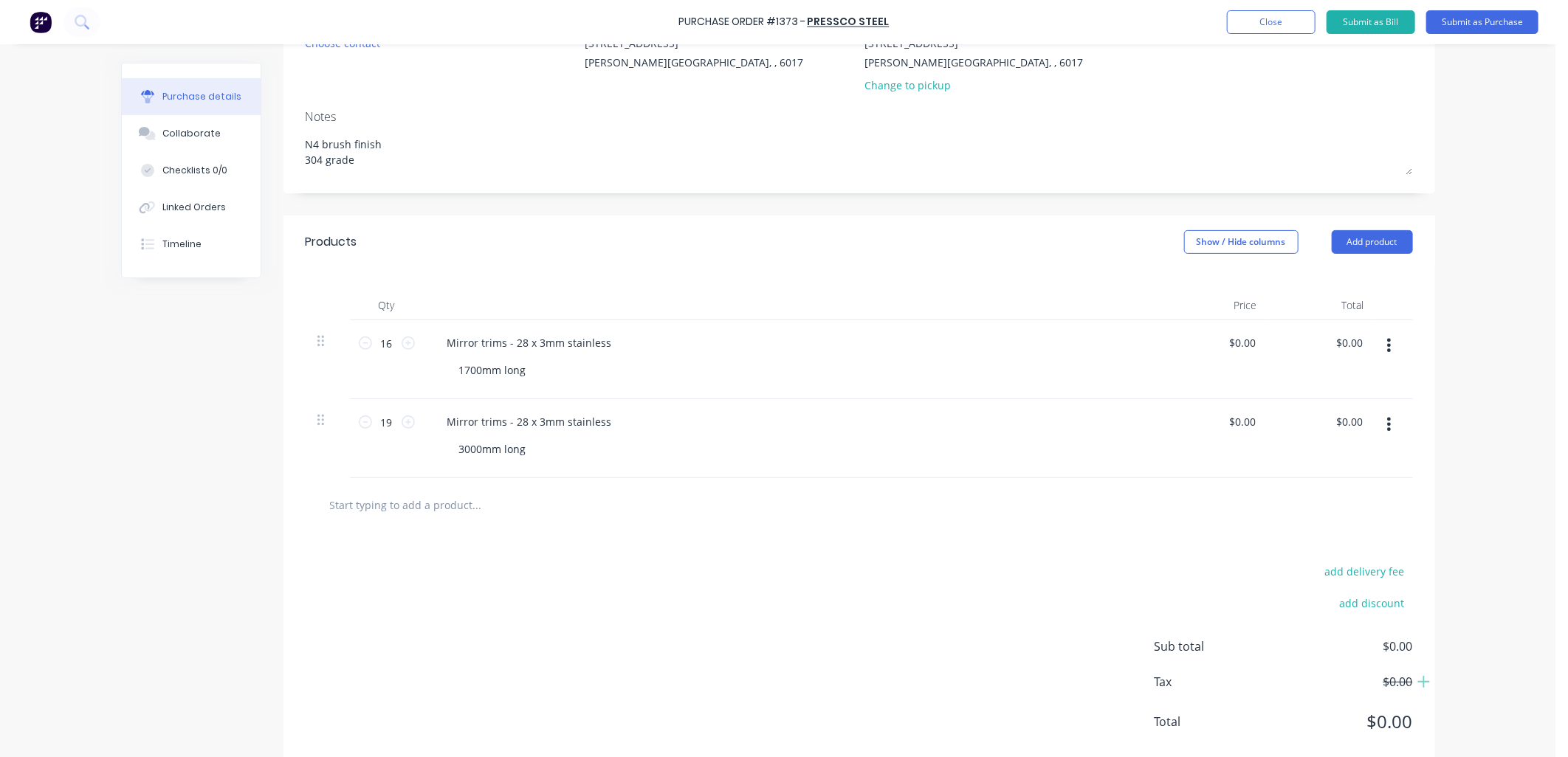
type textarea "N4 brush finish 304 grade"
type textarea "x"
type textarea "N4 brush finish 304 grade"
click at [473, 106] on div "Contact Choose contact [PERSON_NAME] to [STREET_ADDRESS][PERSON_NAME] Deliver t…" at bounding box center [859, 96] width 1152 height 194
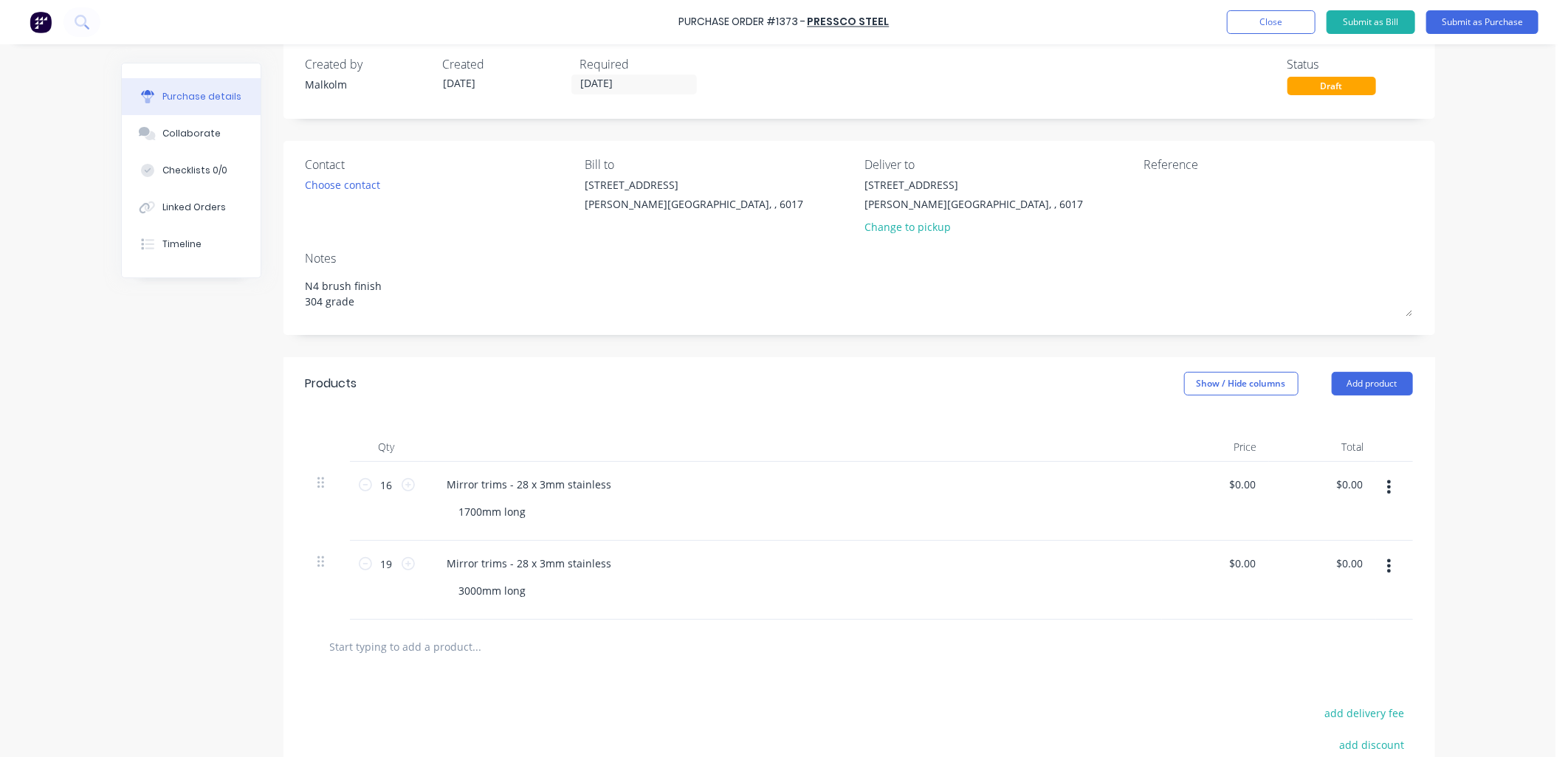
scroll to position [0, 0]
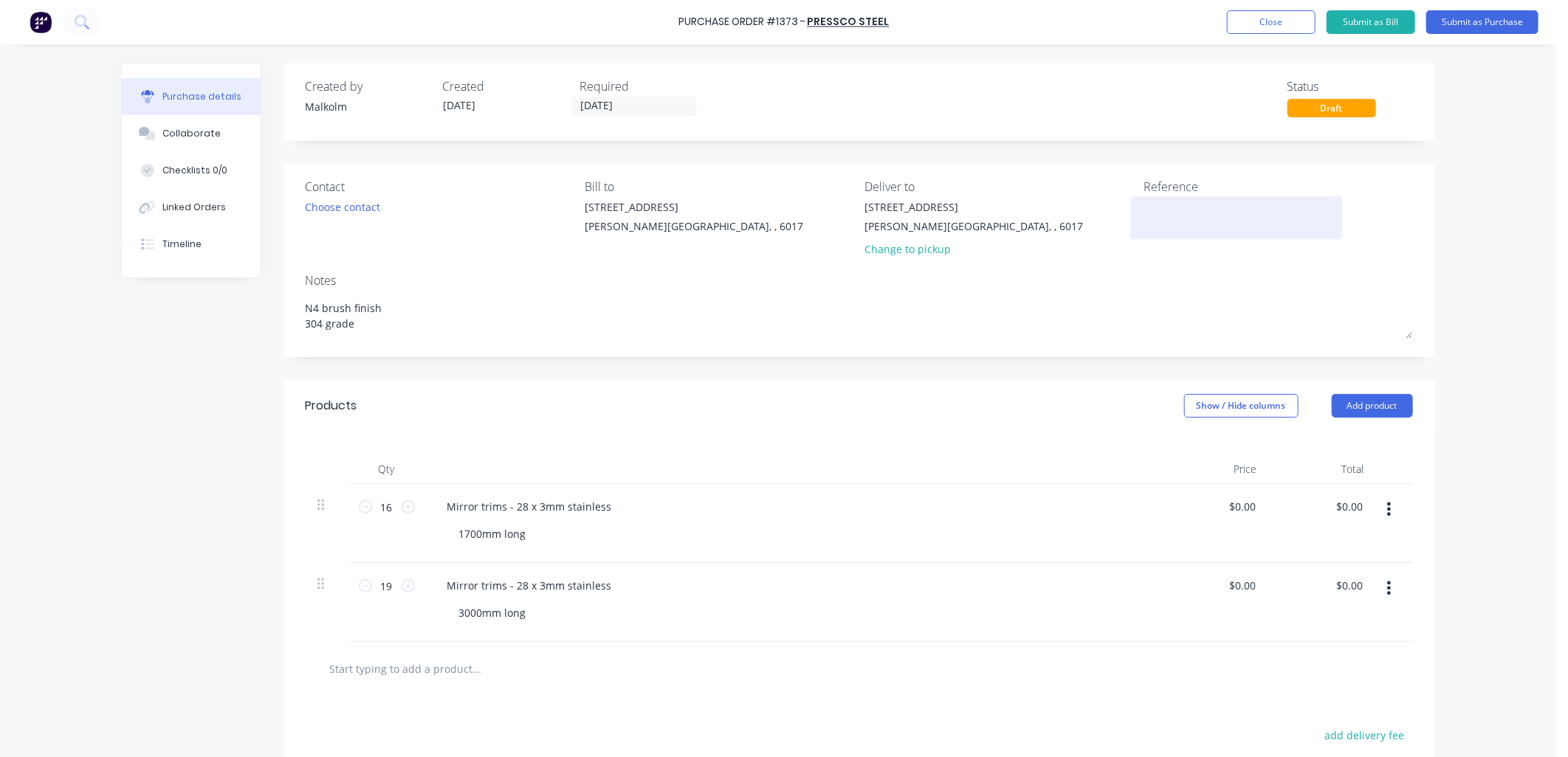
click at [1170, 208] on textarea at bounding box center [1236, 215] width 185 height 33
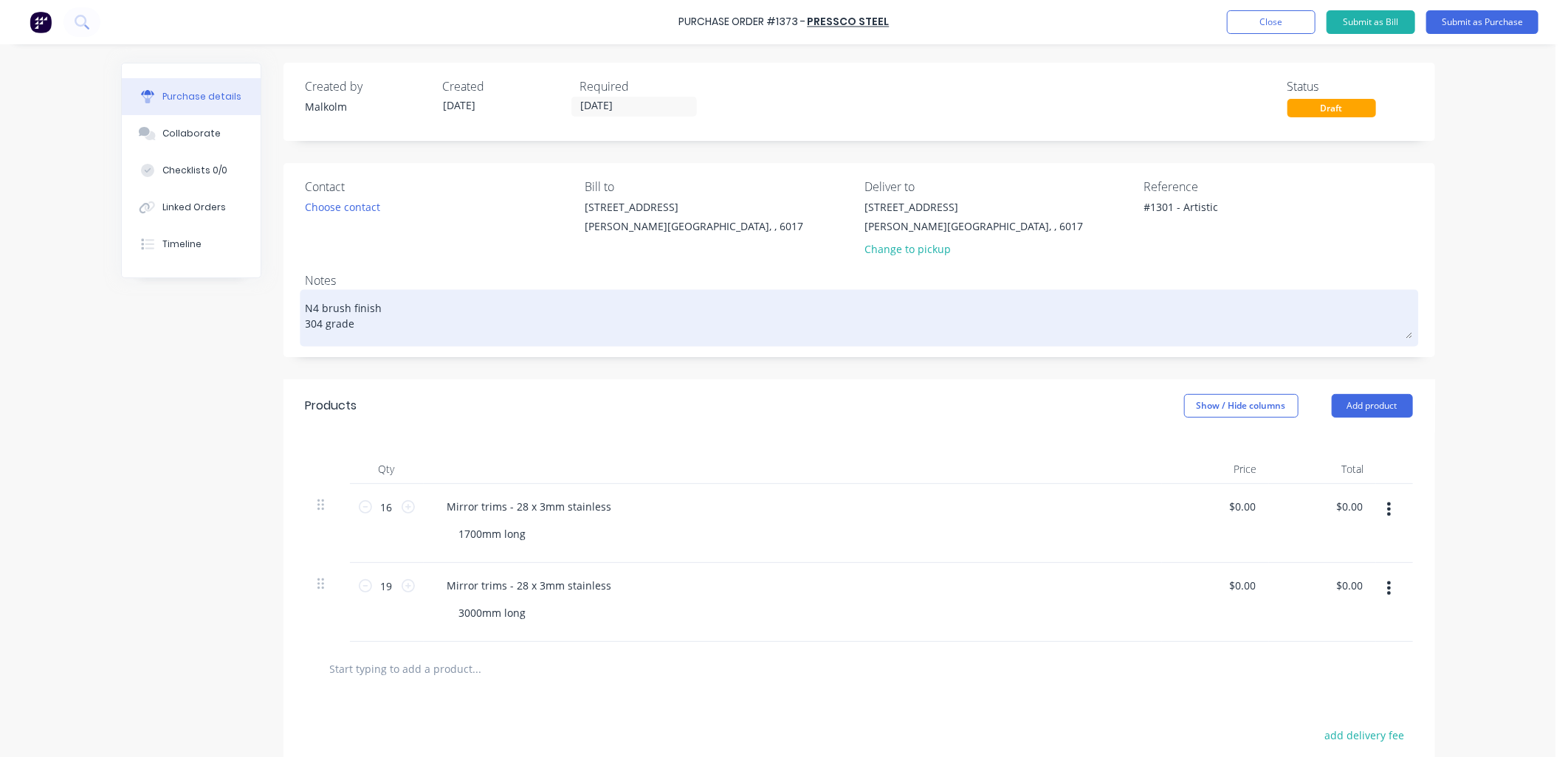
type textarea "#1301 - Artistic"
type textarea "x"
type textarea "#1301 - Artistic"
click at [1135, 296] on textarea "N4 brush finish 304 grade" at bounding box center [859, 315] width 1107 height 45
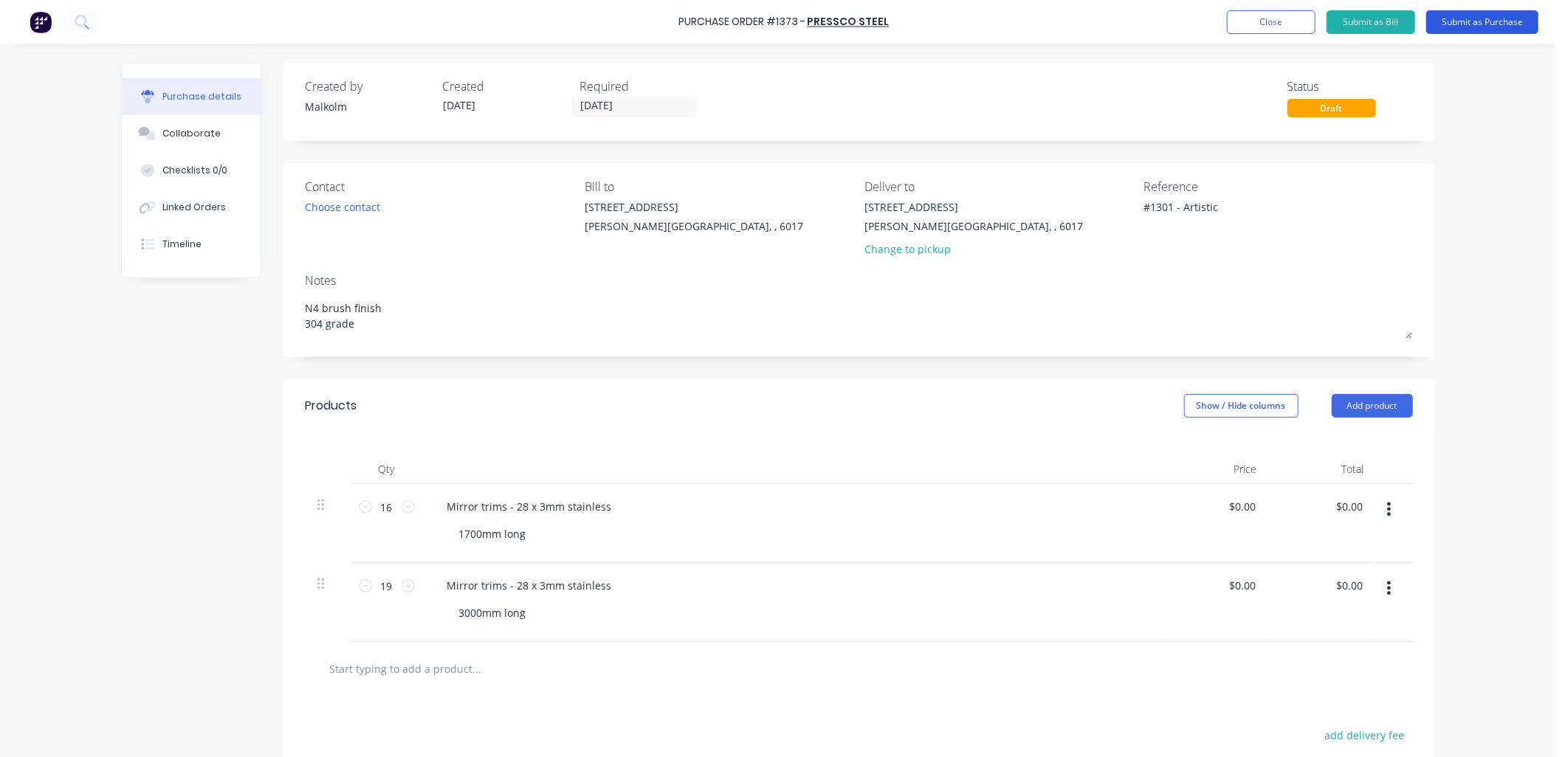
click at [1473, 24] on button "Submit as Purchase" at bounding box center [1483, 22] width 112 height 24
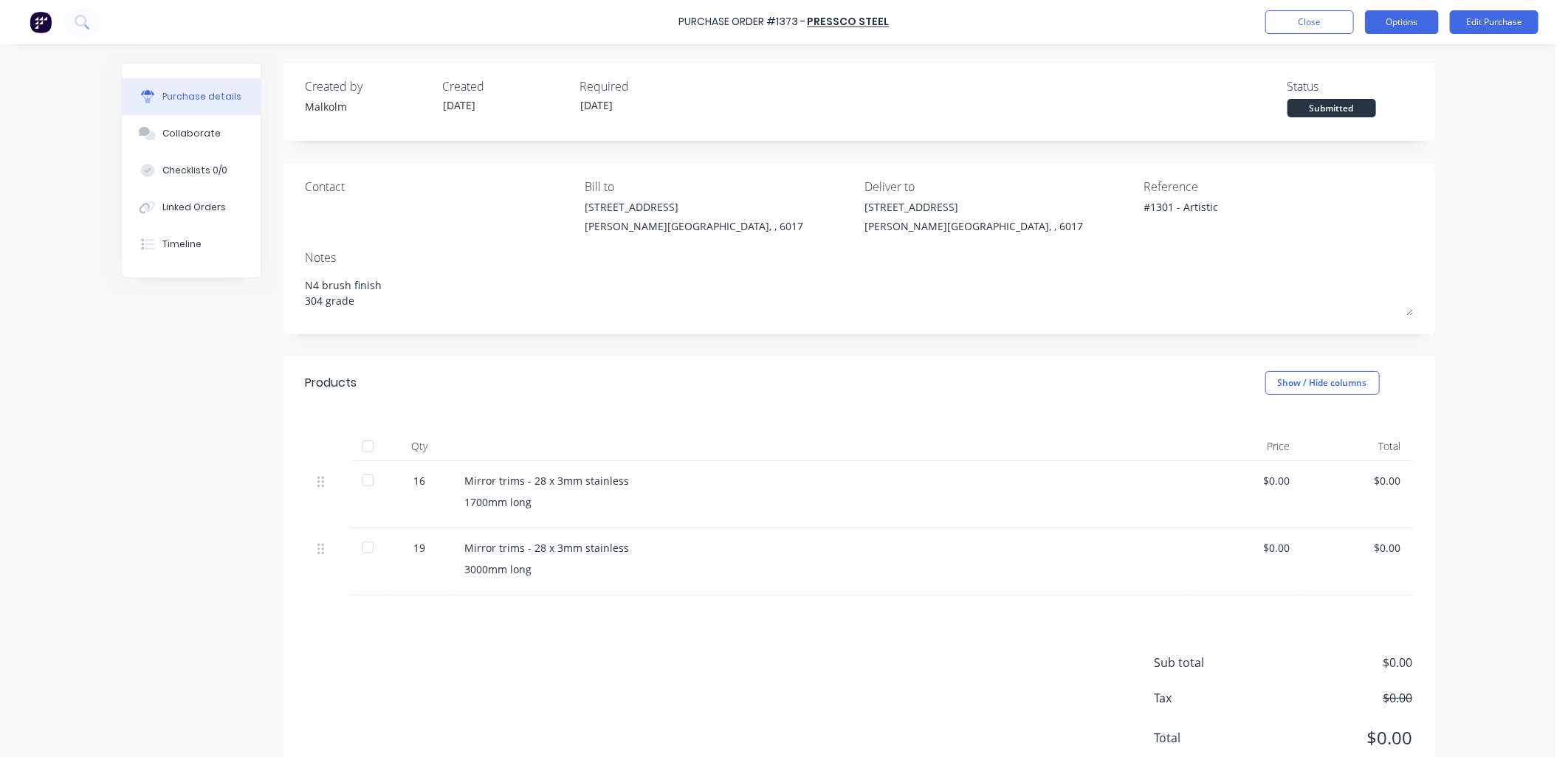
click at [1383, 25] on button "Options" at bounding box center [1402, 22] width 74 height 24
click at [1374, 58] on div "Print / Email" at bounding box center [1369, 60] width 114 height 22
click at [1359, 112] on div "Without pricing" at bounding box center [1369, 119] width 114 height 22
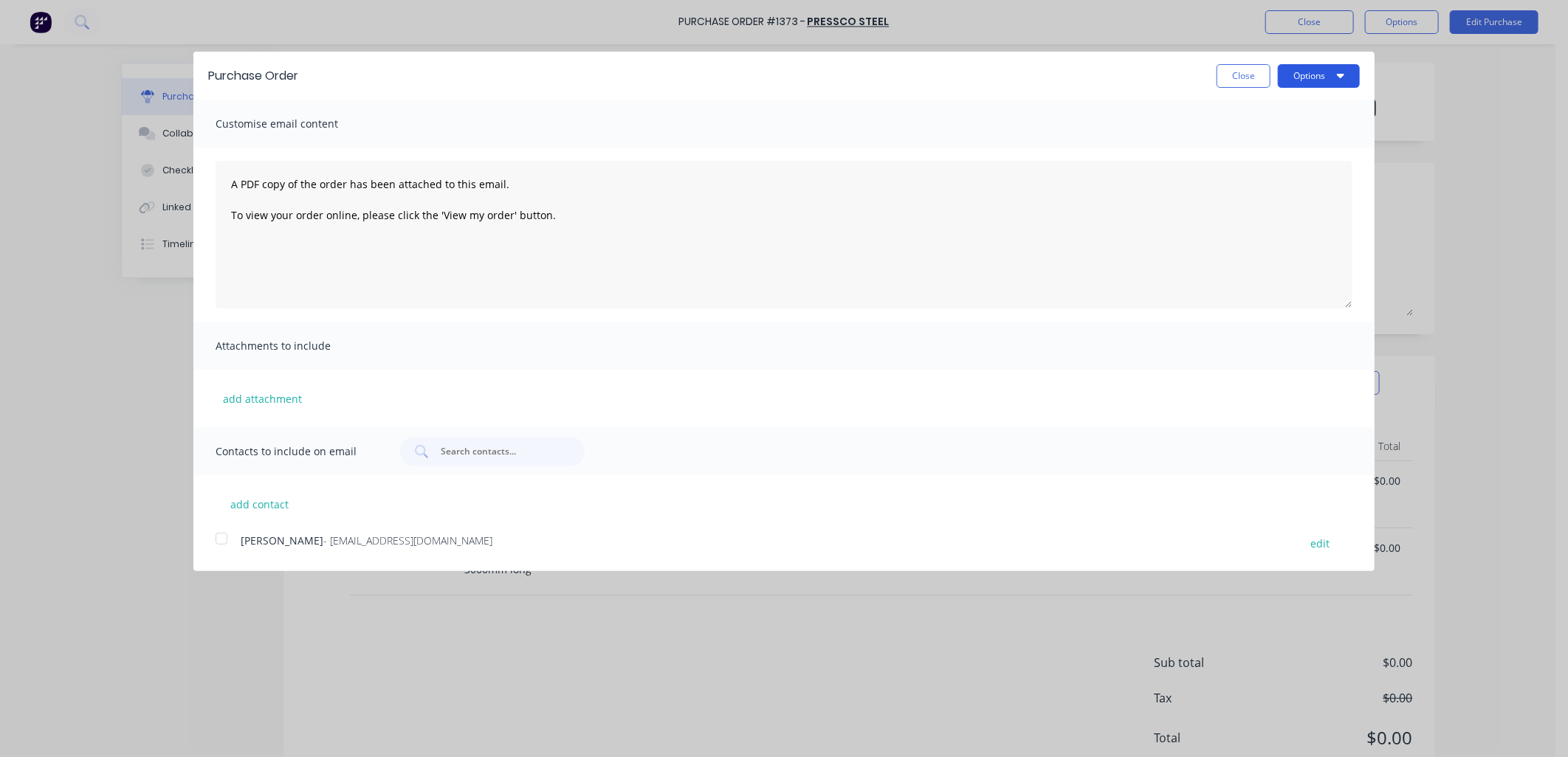
click at [1340, 71] on icon "button" at bounding box center [1341, 75] width 8 height 12
click at [1285, 107] on div "Print" at bounding box center [1289, 113] width 114 height 22
click at [1234, 82] on button "Close" at bounding box center [1243, 75] width 54 height 24
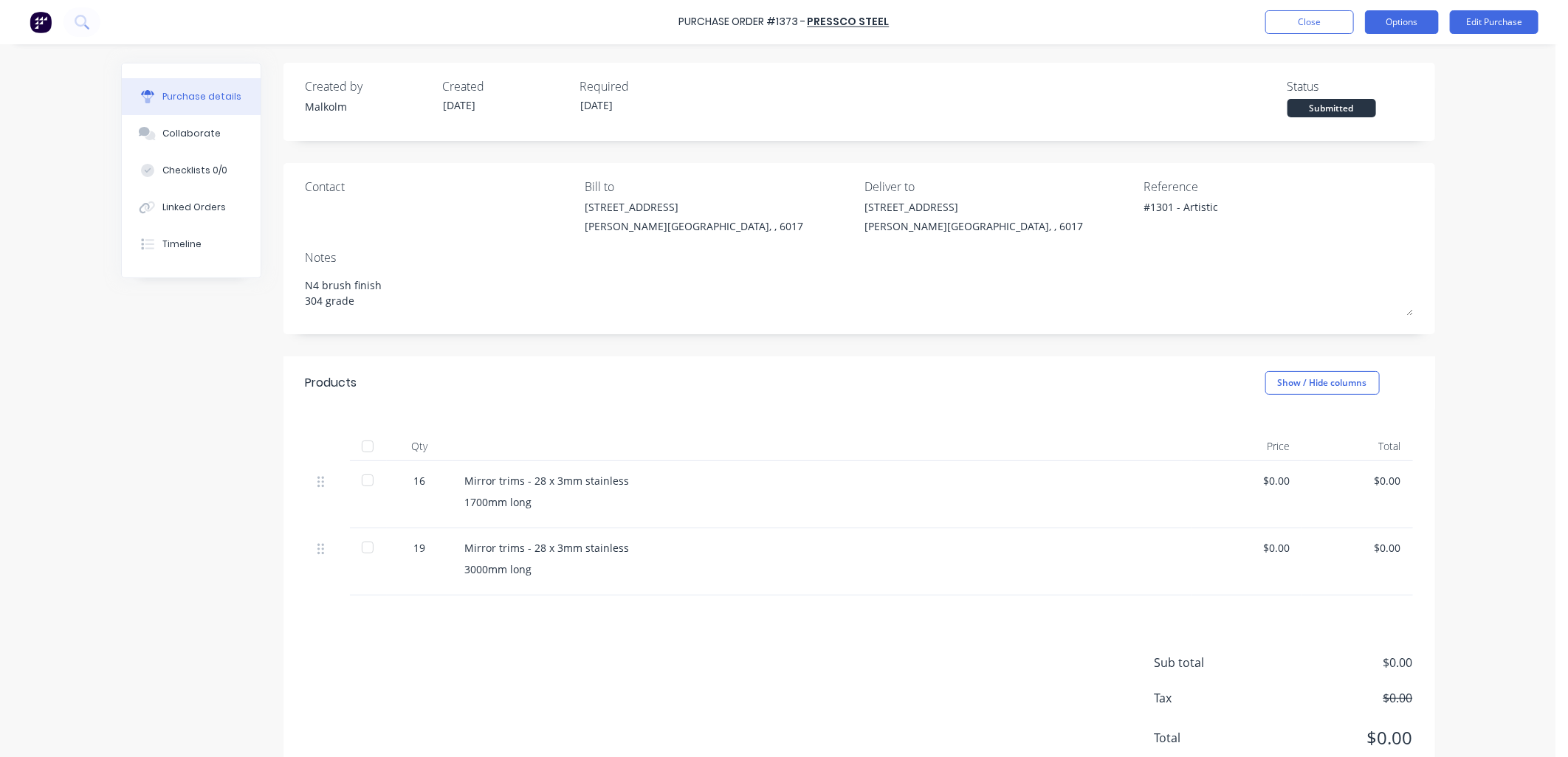
click at [1393, 25] on button "Options" at bounding box center [1402, 22] width 74 height 24
click at [1340, 173] on div "Change supplier" at bounding box center [1369, 178] width 114 height 22
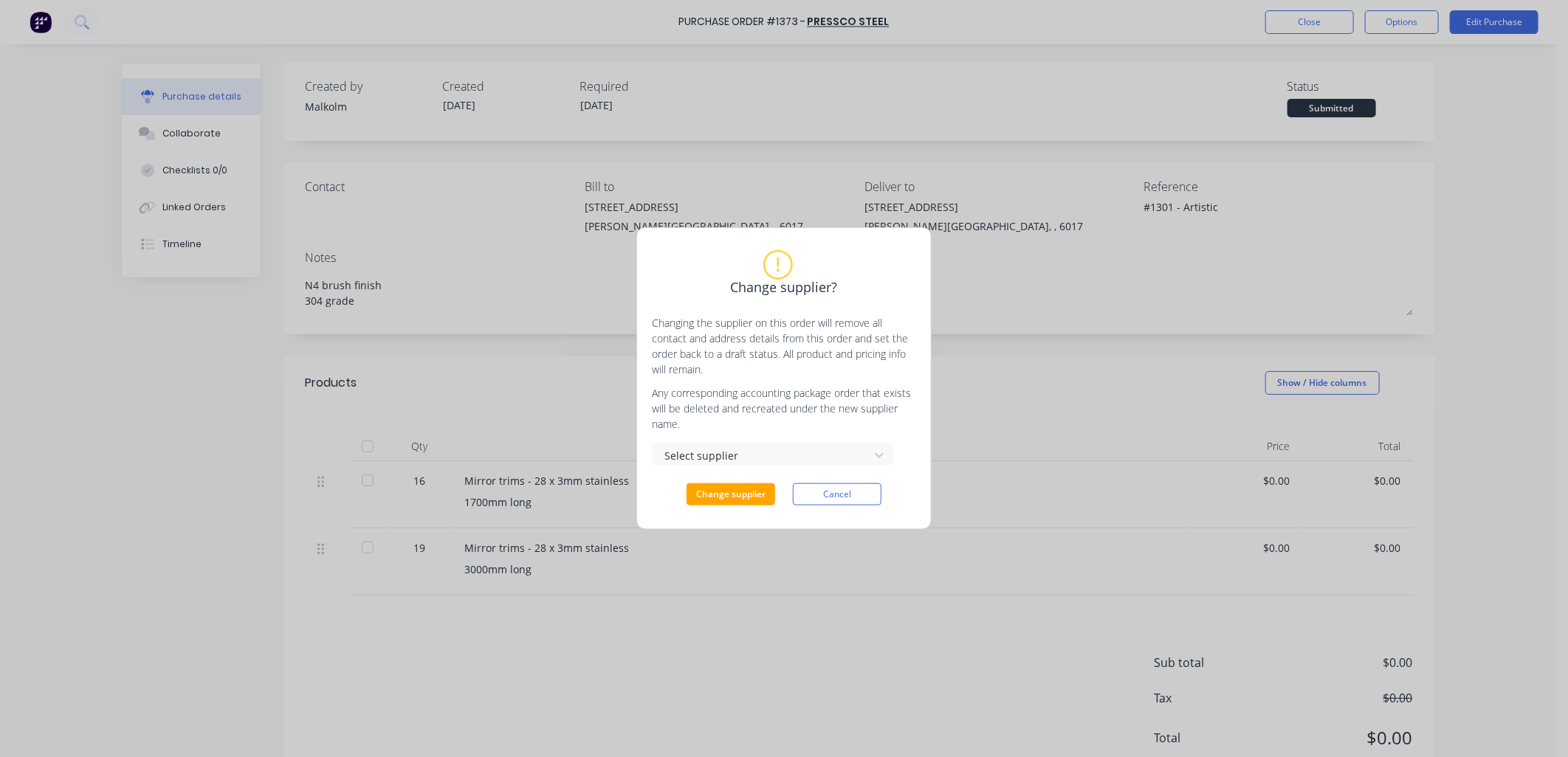
type textarea "x"
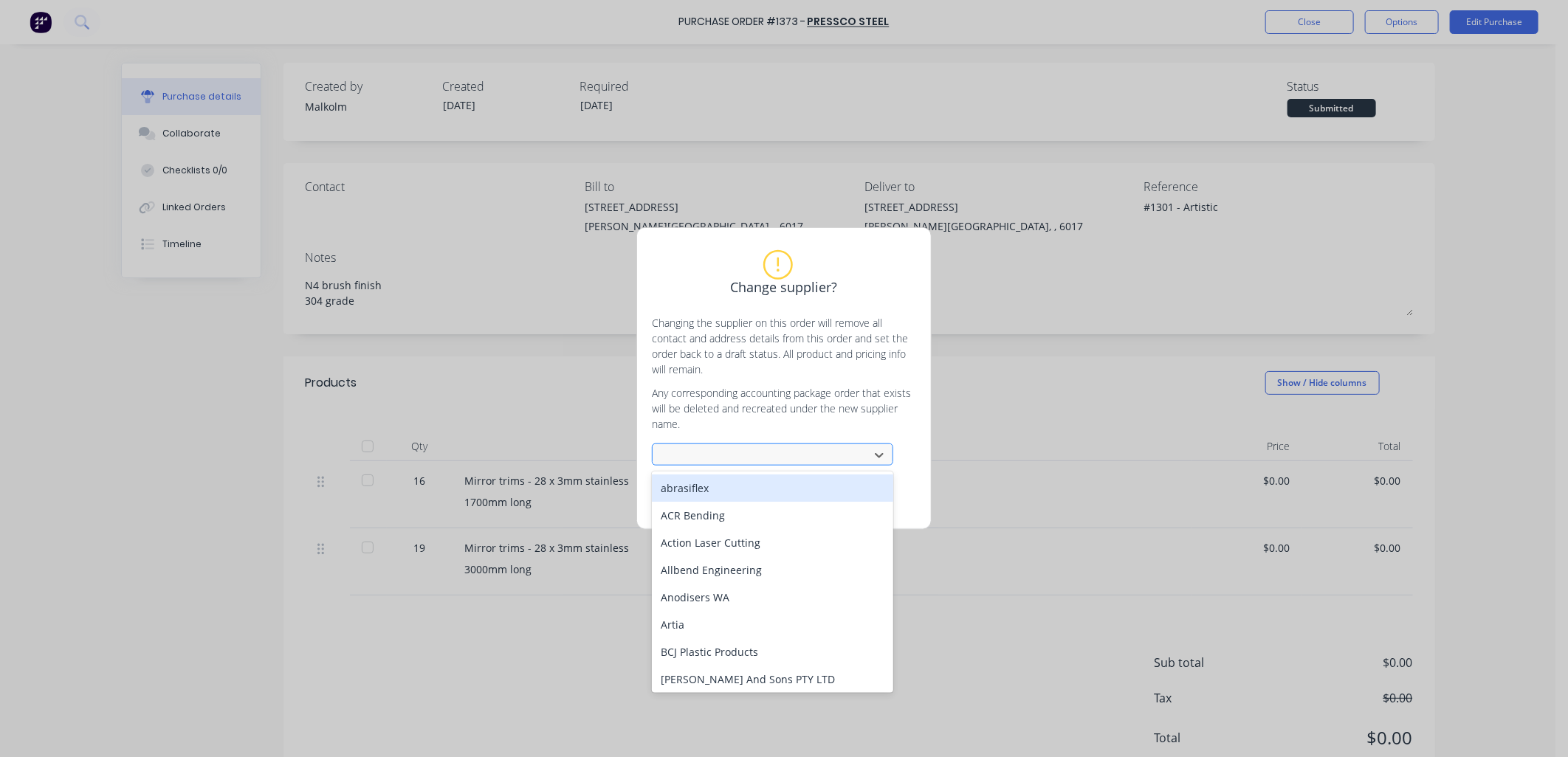
click at [741, 458] on div at bounding box center [763, 455] width 197 height 18
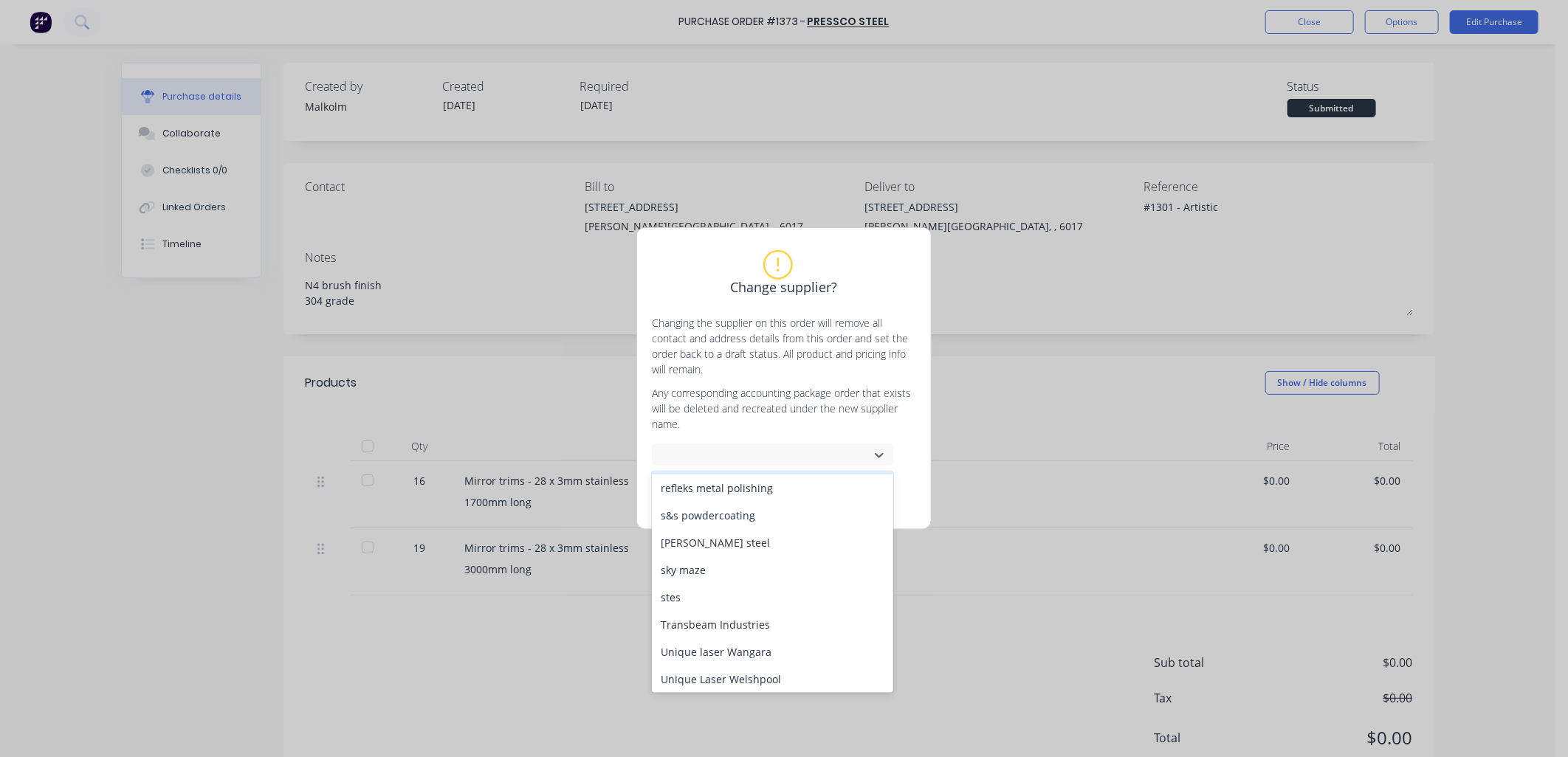
scroll to position [738, 0]
click at [728, 592] on div "Unique Laser Welshpool" at bounding box center [773, 596] width 242 height 27
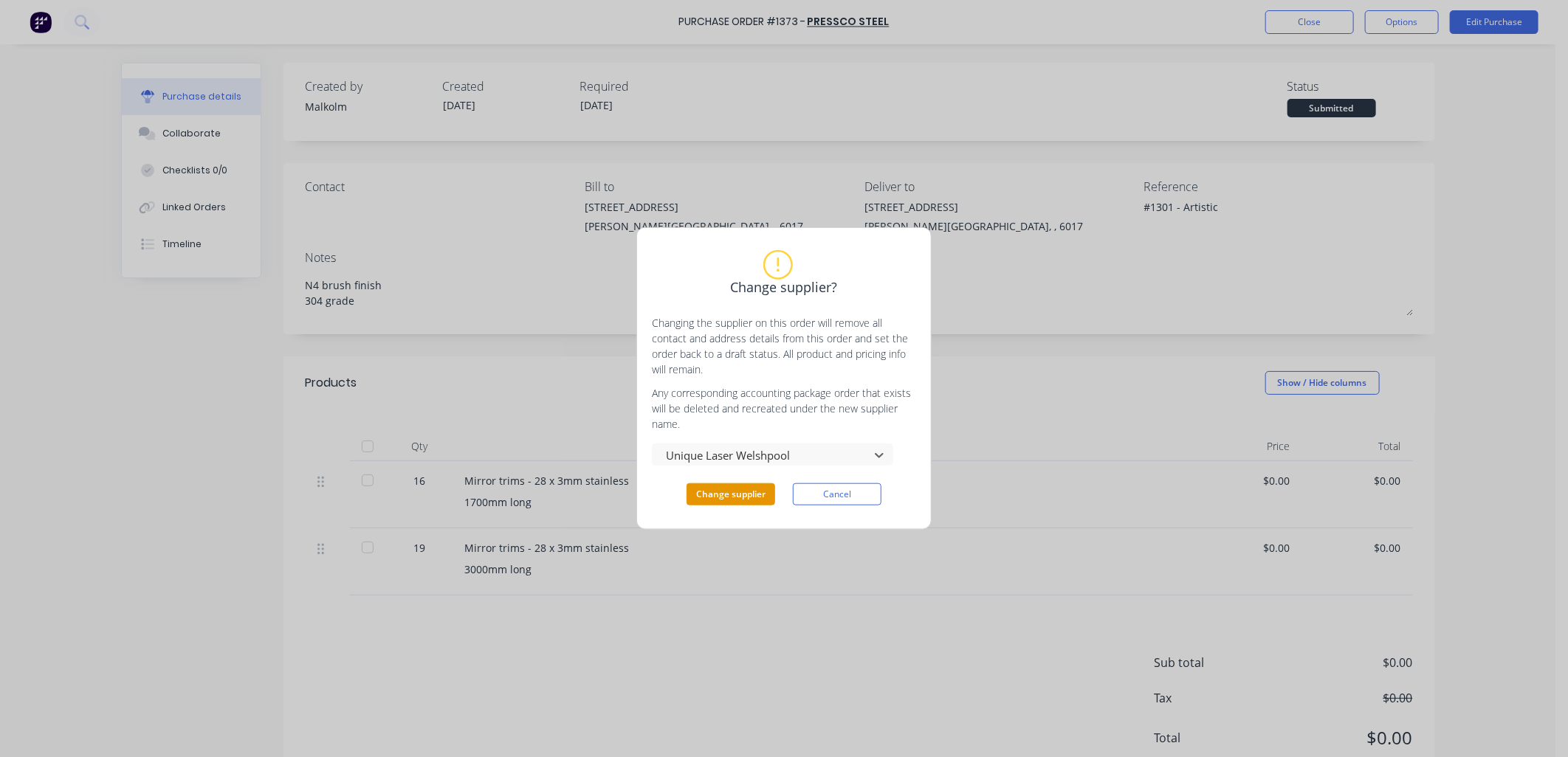
click at [744, 492] on button "Change supplier" at bounding box center [731, 494] width 89 height 22
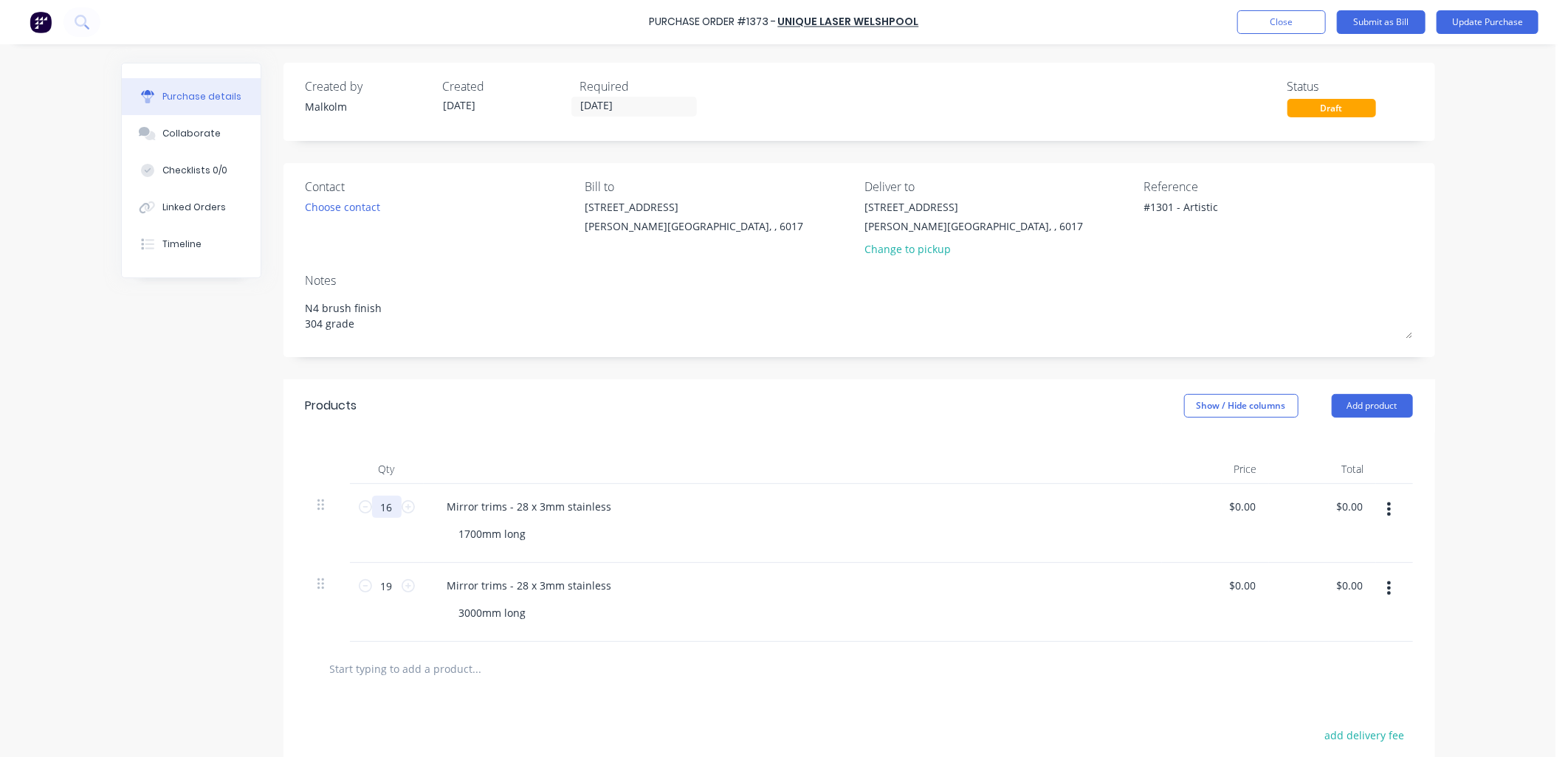
drag, startPoint x: 389, startPoint y: 512, endPoint x: 374, endPoint y: 512, distance: 15.0
click at [374, 512] on input "16" at bounding box center [386, 506] width 29 height 22
type textarea "x"
type input "8"
type textarea "x"
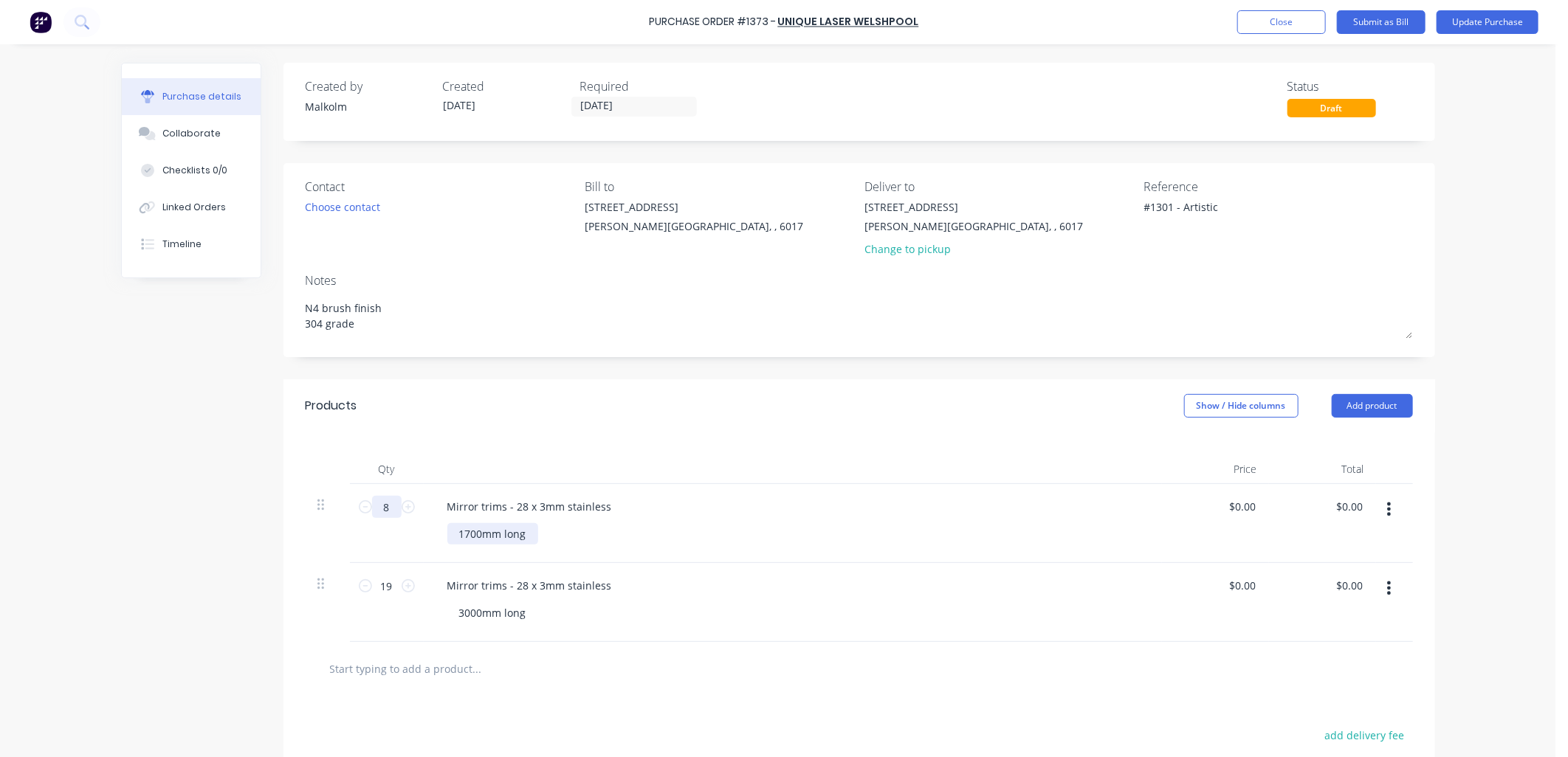
type input "8"
type textarea "x"
drag, startPoint x: 476, startPoint y: 533, endPoint x: 451, endPoint y: 532, distance: 25.0
click at [451, 532] on div "1700mm long" at bounding box center [493, 534] width 91 height 22
click at [644, 549] on div "Mirror trims - 28 x 3mm stainless 3400mm long" at bounding box center [792, 523] width 738 height 79
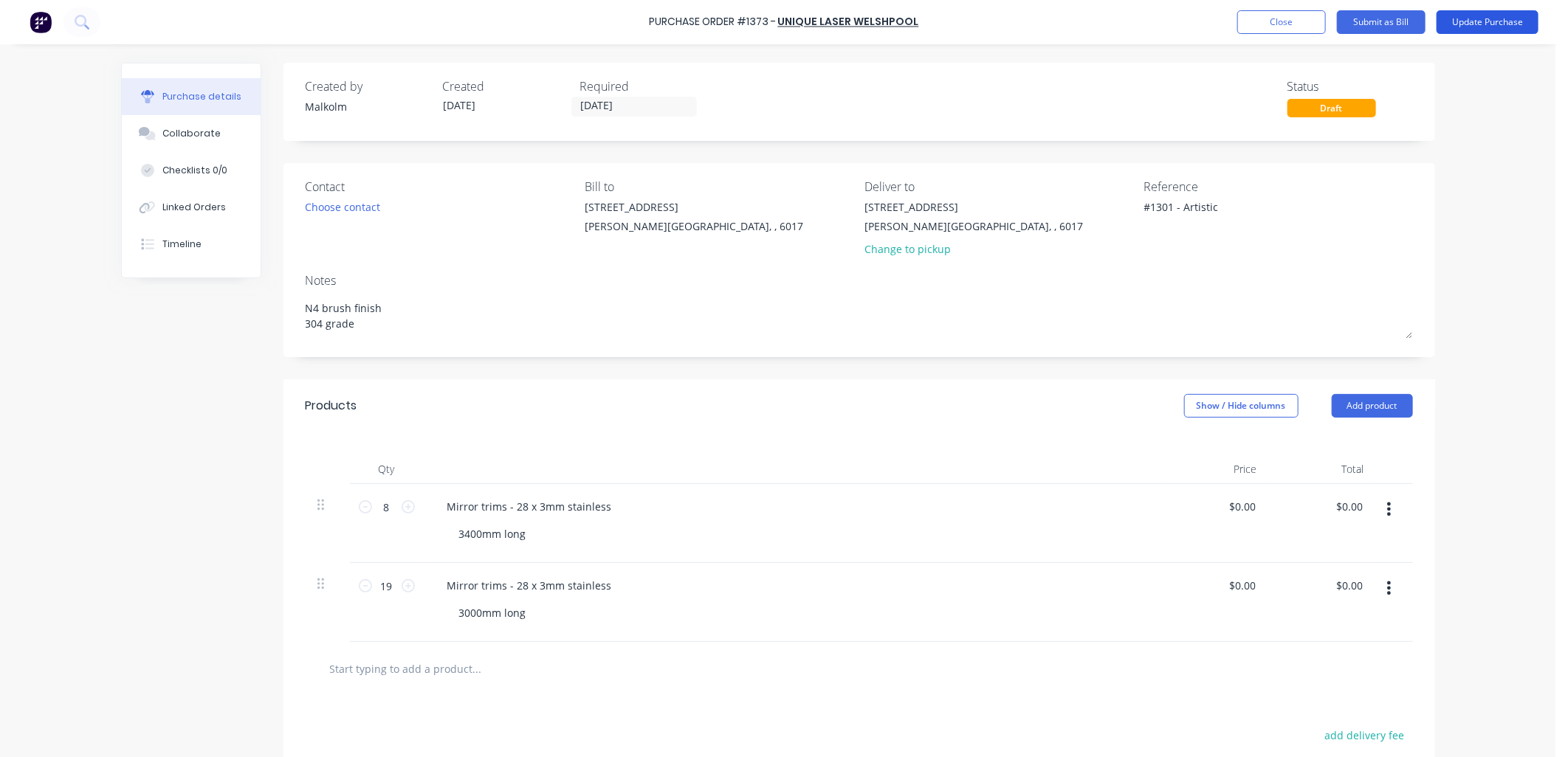
click at [1519, 15] on button "Update Purchase" at bounding box center [1487, 22] width 102 height 24
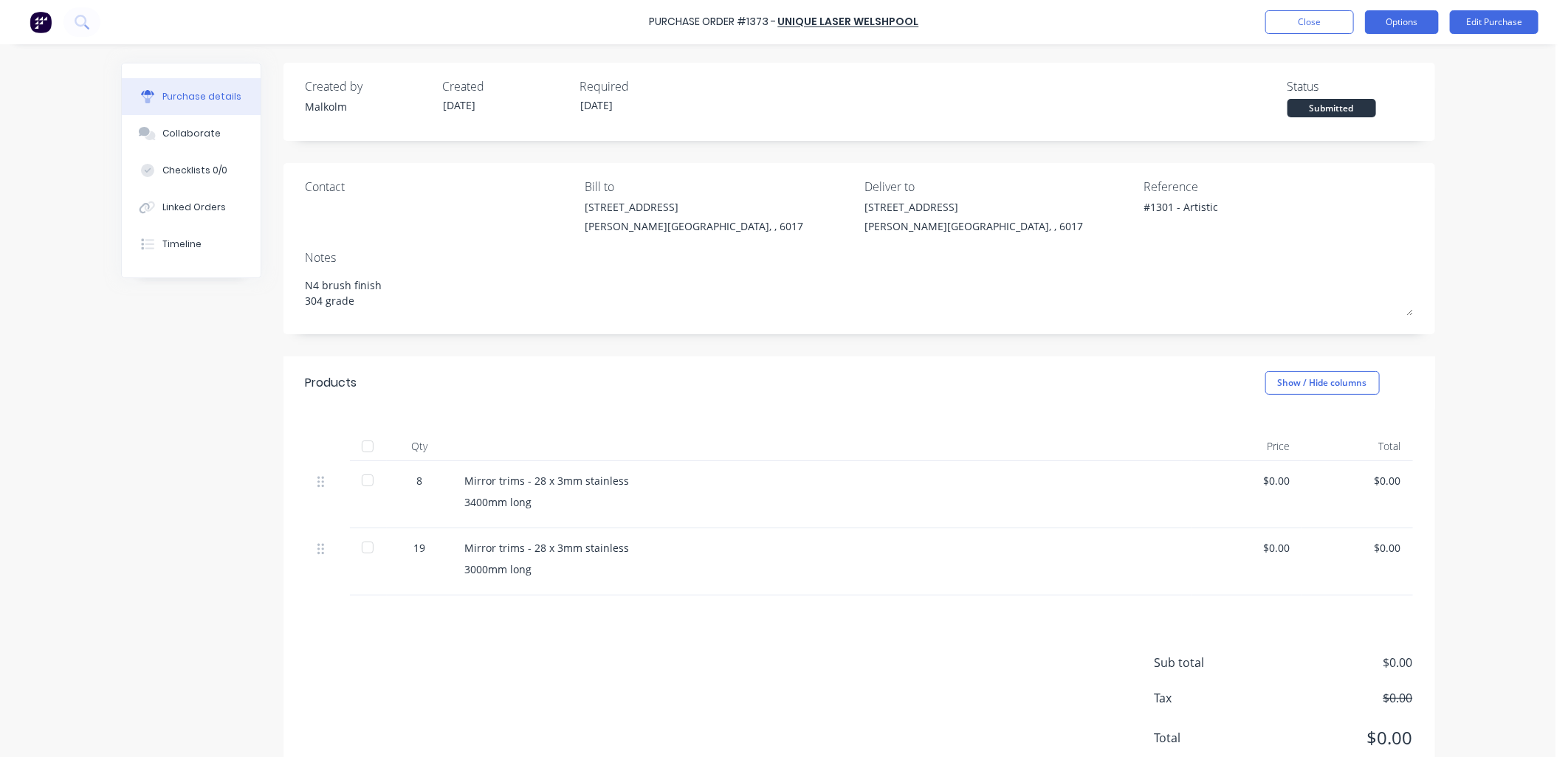
click at [1386, 21] on button "Options" at bounding box center [1402, 22] width 74 height 24
click at [1362, 57] on div "Print / Email" at bounding box center [1369, 60] width 114 height 22
click at [1359, 122] on div "Without pricing" at bounding box center [1369, 119] width 114 height 22
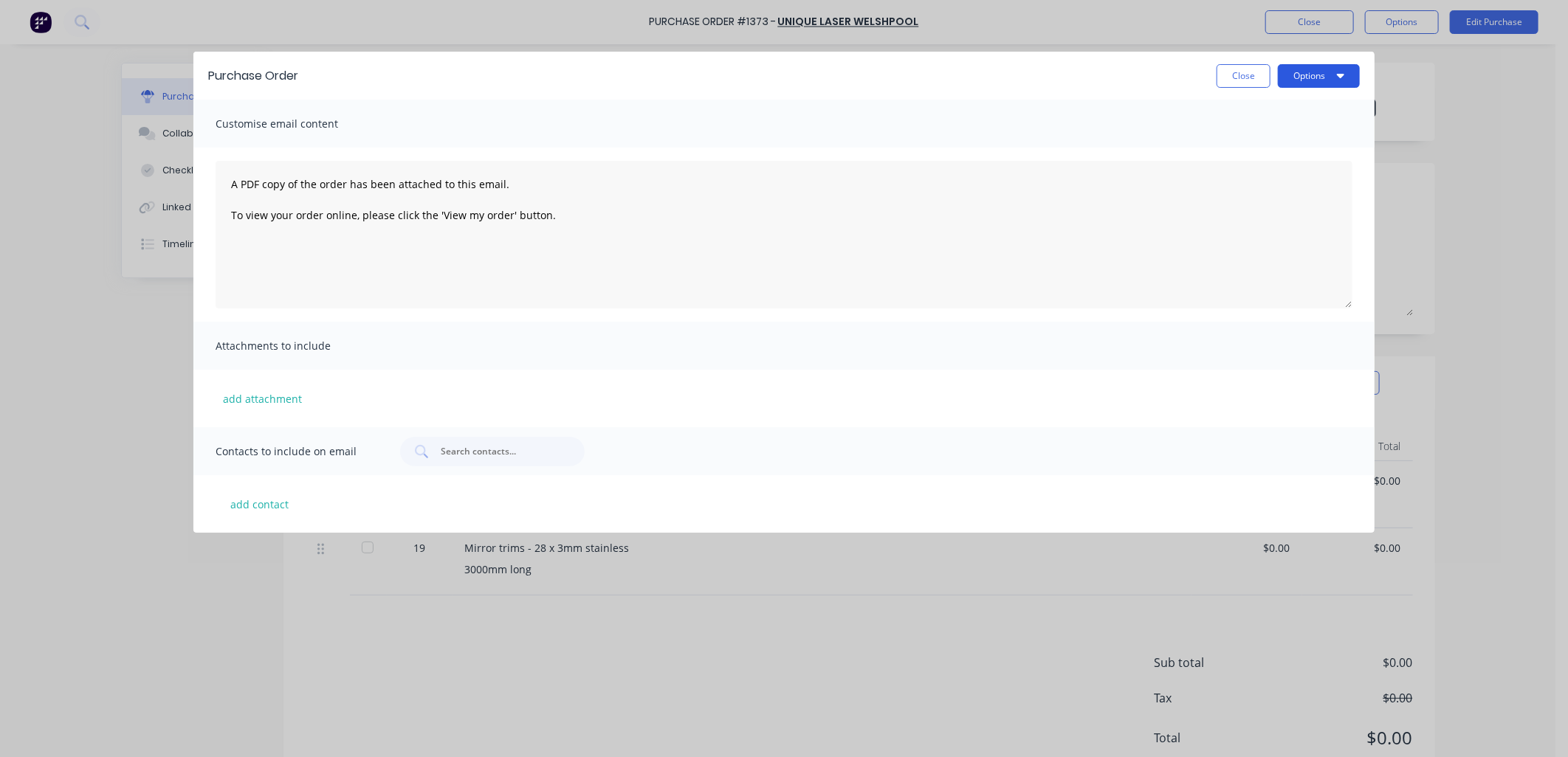
click at [1319, 78] on button "Options" at bounding box center [1319, 75] width 82 height 24
click at [1259, 105] on div "Print" at bounding box center [1289, 113] width 114 height 22
type textarea "x"
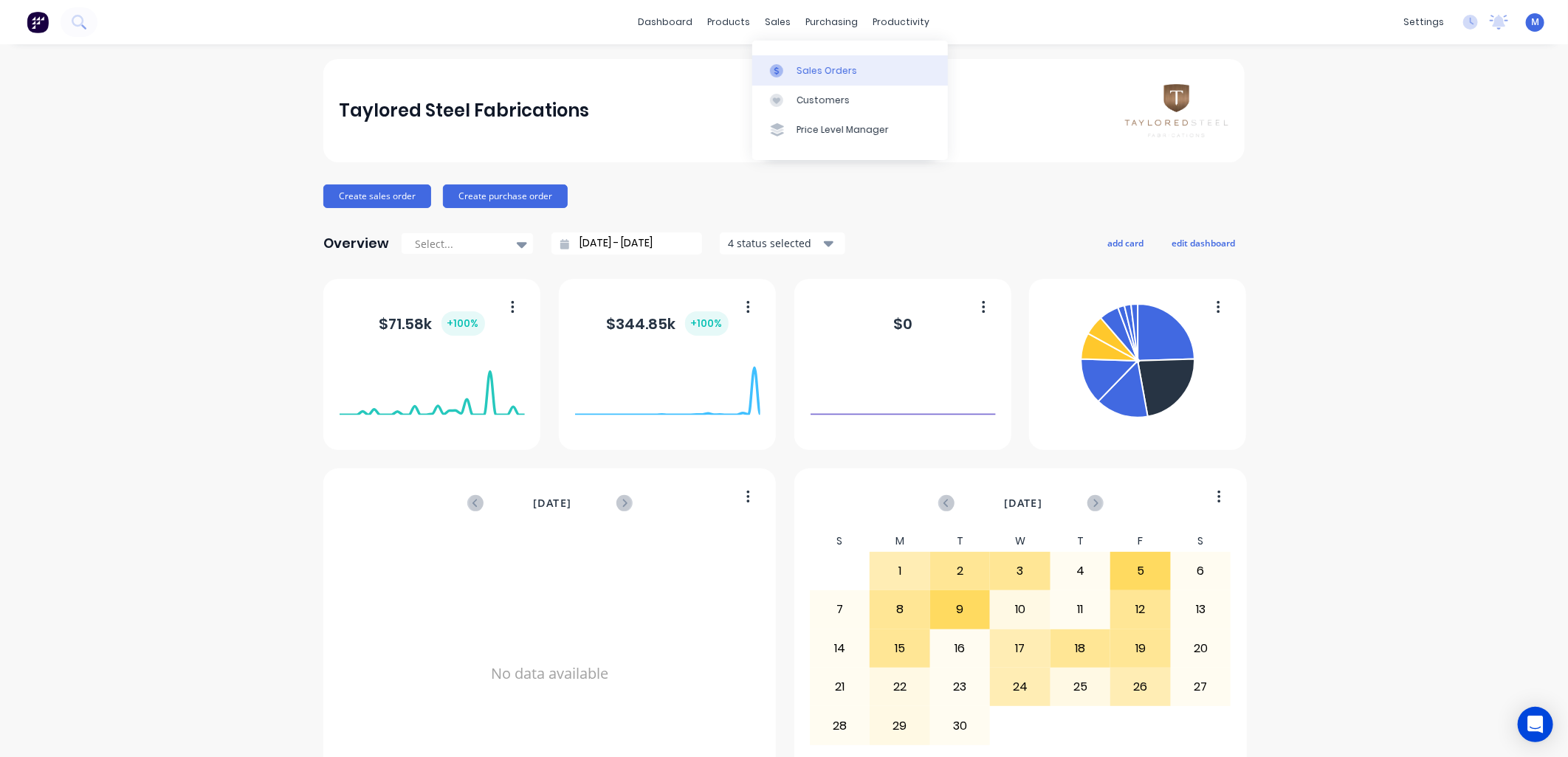
click at [801, 71] on div "Sales Orders" at bounding box center [827, 70] width 61 height 13
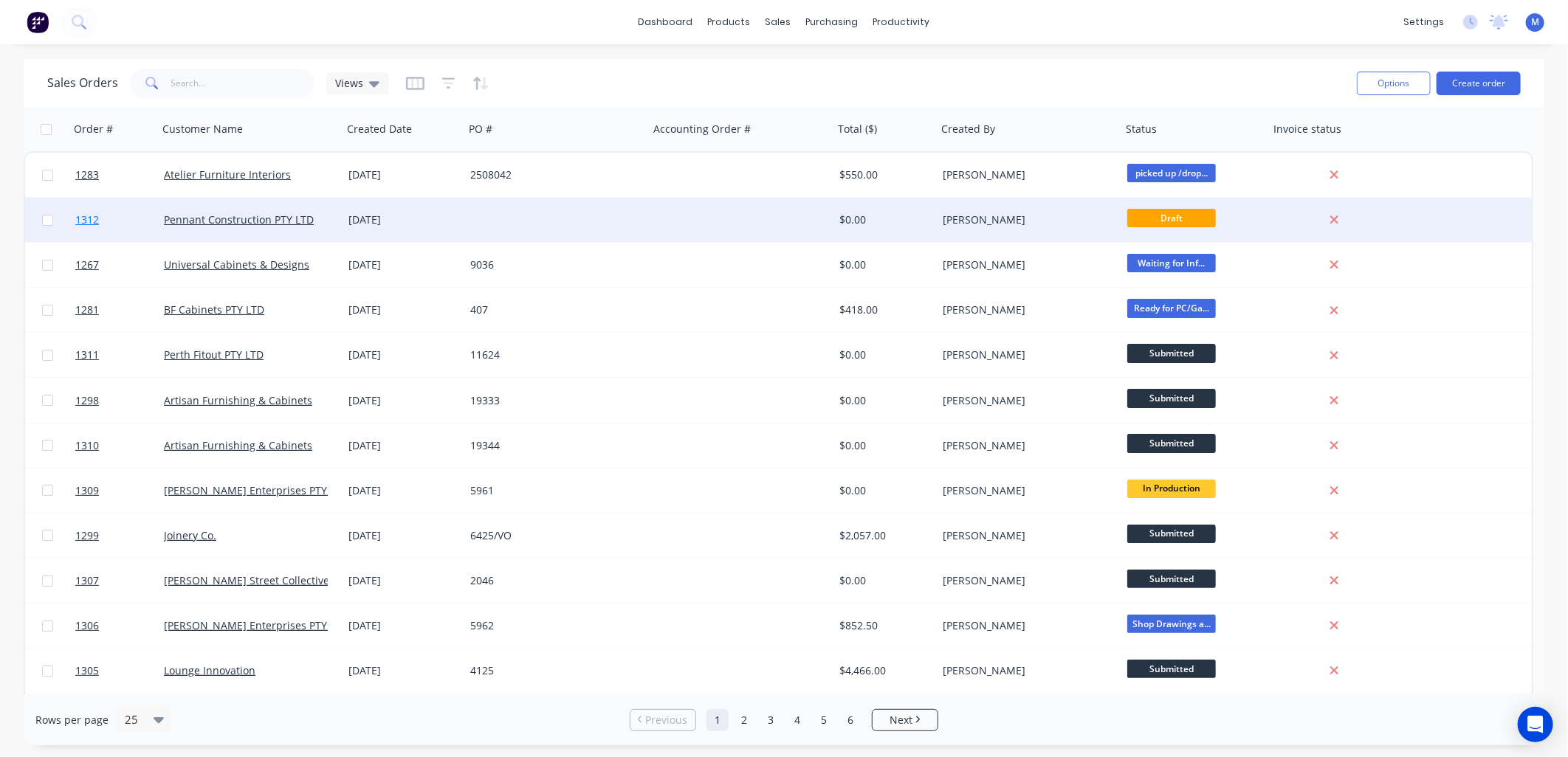
click at [85, 216] on span "1312" at bounding box center [87, 219] width 24 height 15
